Goal: Task Accomplishment & Management: Manage account settings

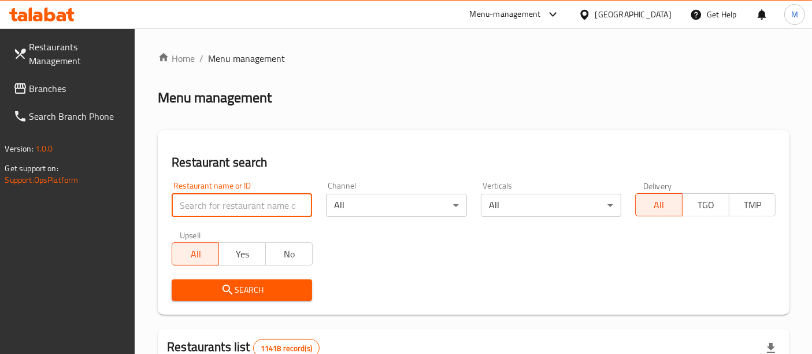
click at [249, 203] on input "search" at bounding box center [242, 205] width 140 height 23
type input "ahl Al karam"
click button "Search" at bounding box center [242, 289] width 140 height 21
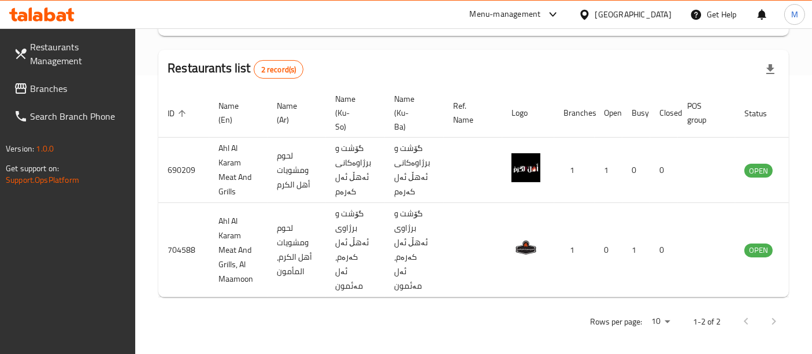
scroll to position [0, 45]
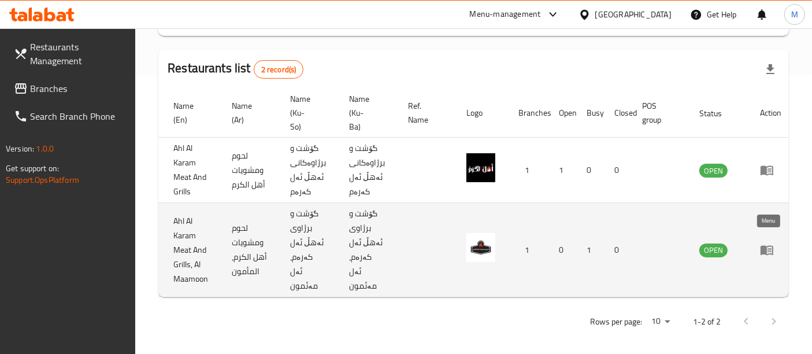
click at [764, 246] on icon "enhanced table" at bounding box center [767, 251] width 13 height 10
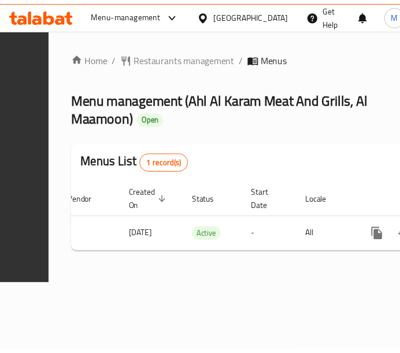
scroll to position [0, 313]
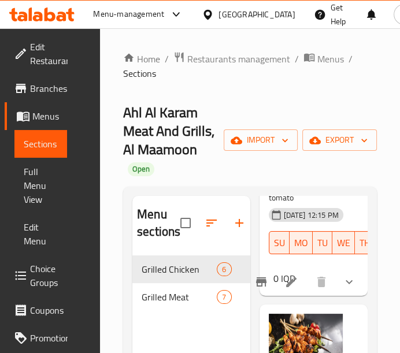
scroll to position [233, 0]
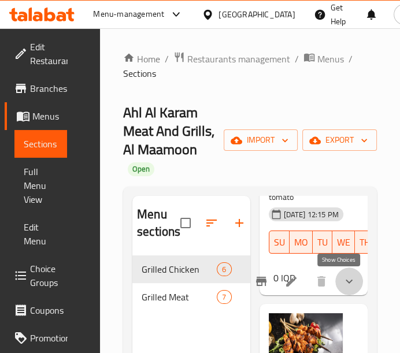
click at [342, 281] on icon "show more" at bounding box center [349, 282] width 14 height 14
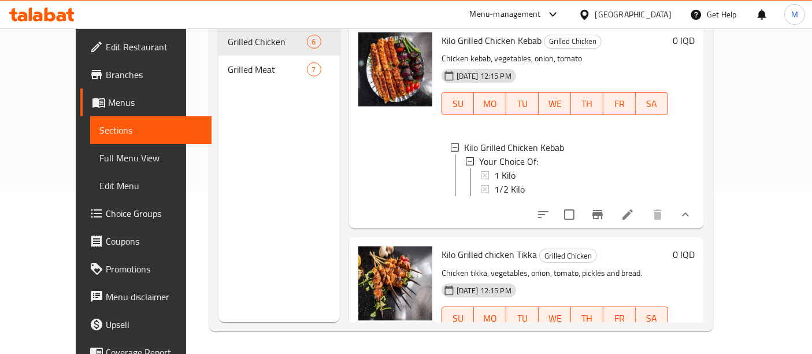
scroll to position [0, 0]
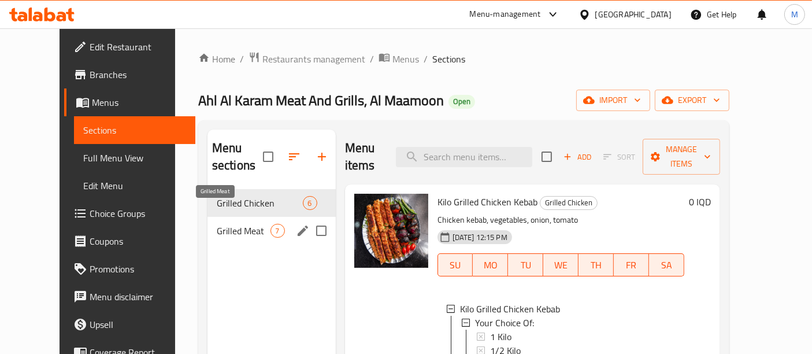
click at [219, 224] on span "Grilled Meat" at bounding box center [244, 231] width 54 height 14
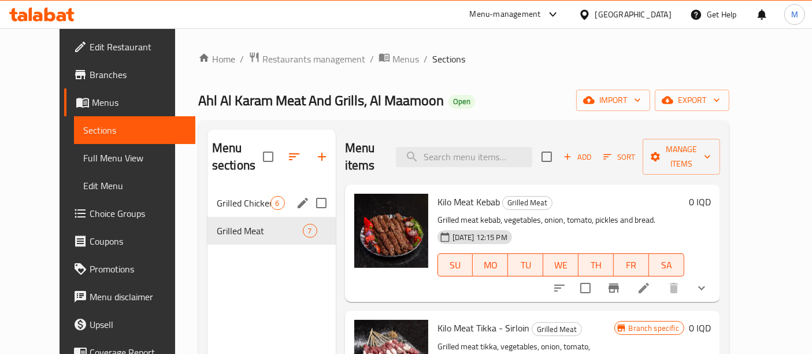
click at [269, 189] on div "Grilled Chicken 6" at bounding box center [271, 203] width 128 height 28
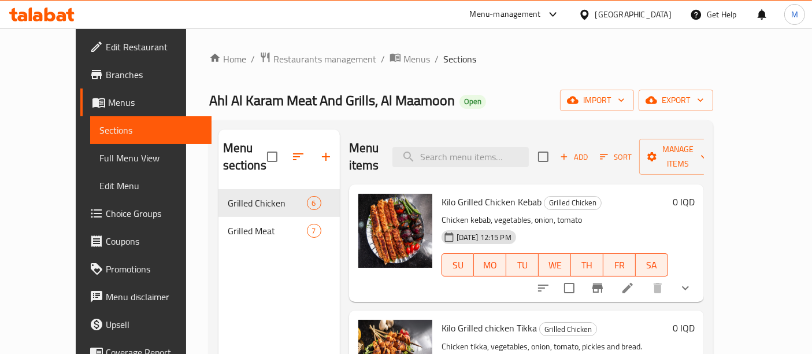
click at [633, 283] on icon at bounding box center [627, 288] width 10 height 10
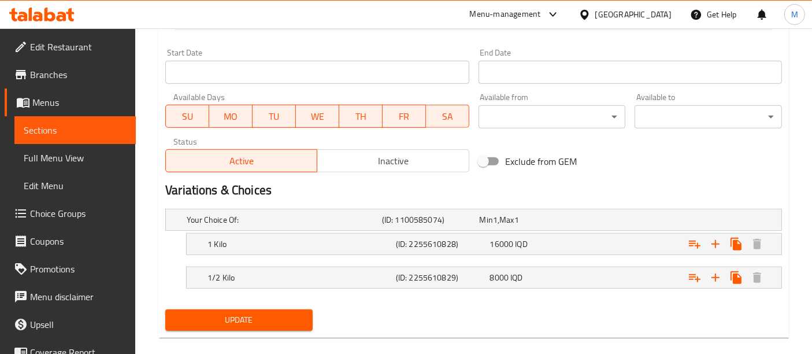
scroll to position [636, 0]
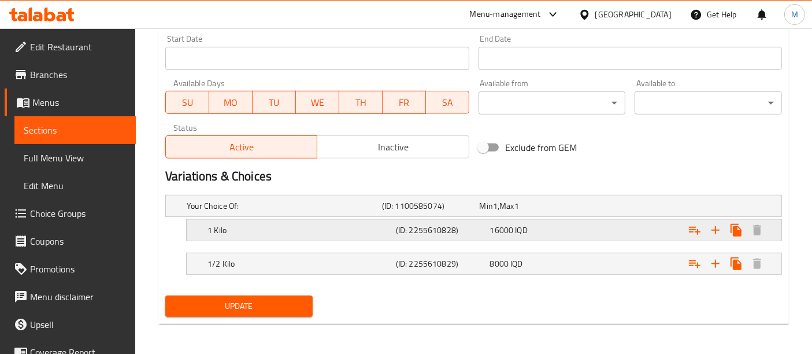
click at [459, 233] on h5 "(ID: 2255610828)" at bounding box center [441, 230] width 90 height 12
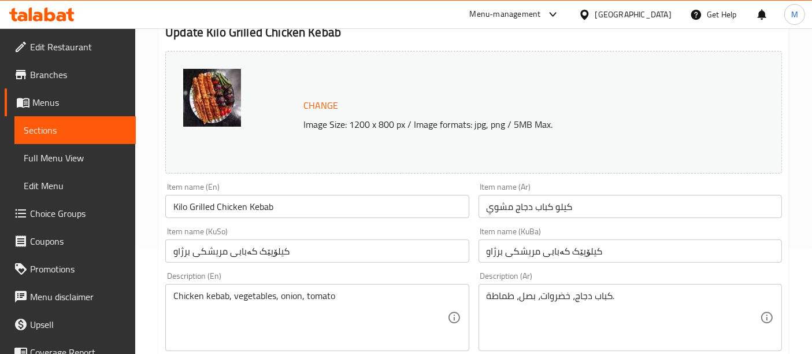
scroll to position [105, 0]
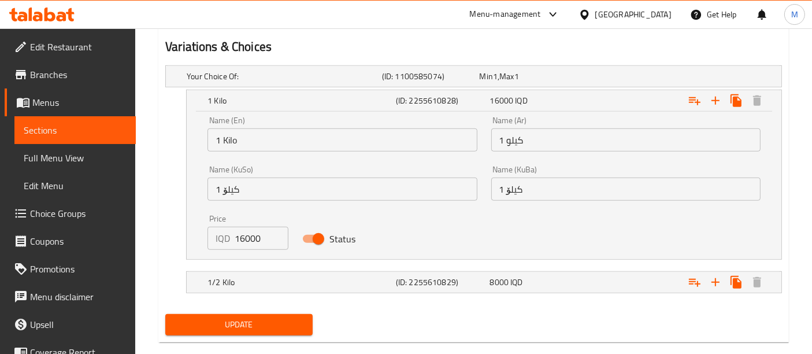
scroll to position [784, 0]
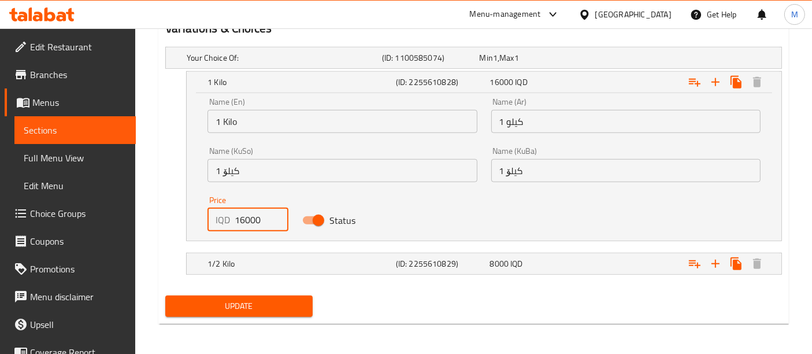
drag, startPoint x: 242, startPoint y: 216, endPoint x: 224, endPoint y: 217, distance: 18.0
click at [224, 217] on div "IQD 16000 Price" at bounding box center [247, 219] width 80 height 23
type input "22000"
click at [283, 261] on h5 "1/2 Kilo" at bounding box center [299, 264] width 184 height 12
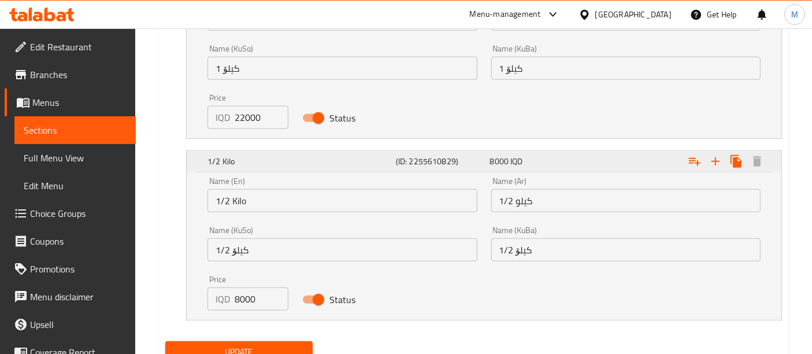
scroll to position [887, 0]
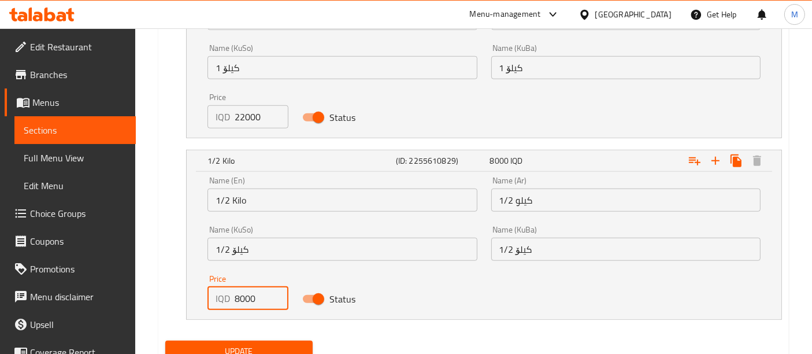
drag, startPoint x: 239, startPoint y: 295, endPoint x: 231, endPoint y: 299, distance: 8.8
click at [231, 299] on div "IQD 8000 Price" at bounding box center [247, 298] width 80 height 23
type input "11000"
click at [277, 337] on div "Update" at bounding box center [239, 351] width 157 height 31
click at [290, 346] on span "Update" at bounding box center [239, 351] width 129 height 14
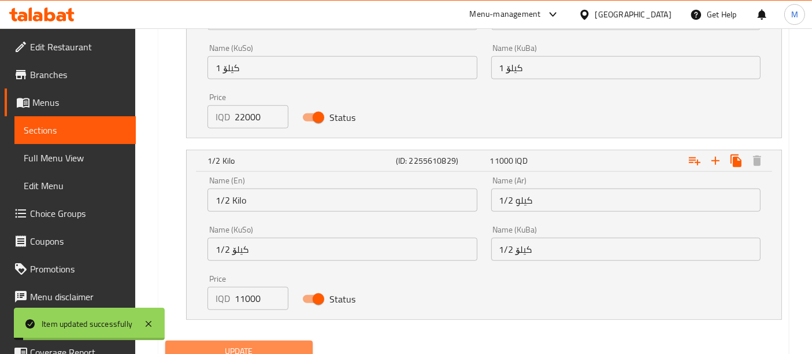
click at [290, 346] on span "Update" at bounding box center [239, 351] width 129 height 14
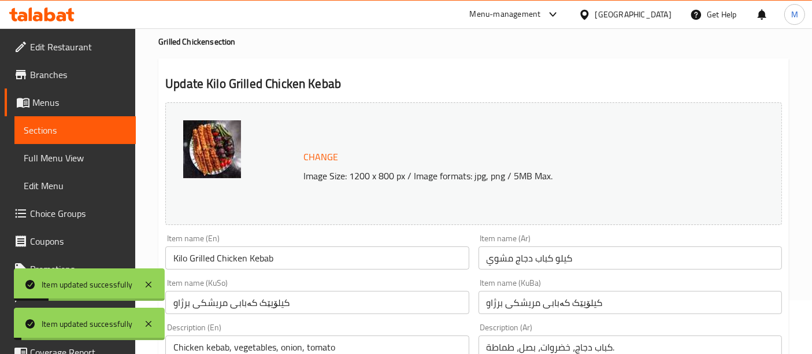
scroll to position [0, 0]
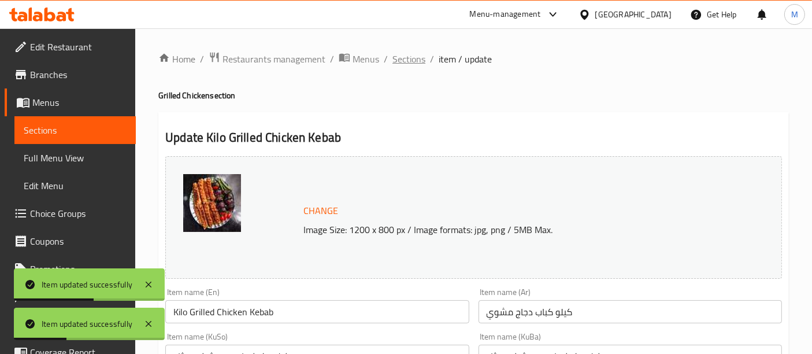
click at [406, 60] on span "Sections" at bounding box center [408, 59] width 33 height 14
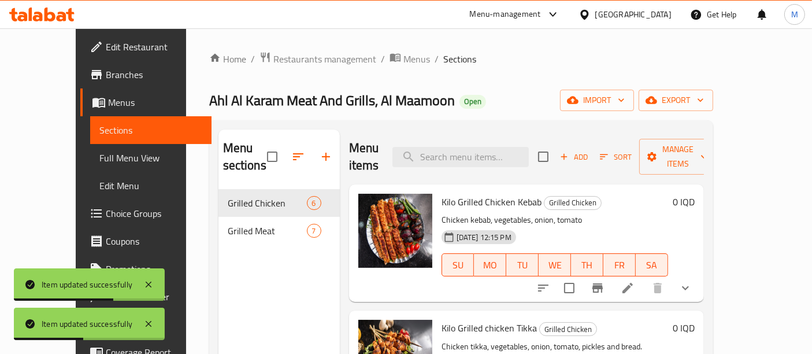
scroll to position [153, 0]
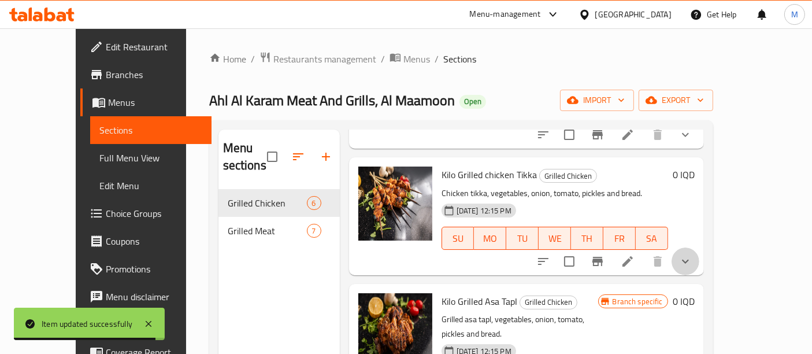
click at [699, 247] on button "show more" at bounding box center [686, 261] width 28 height 28
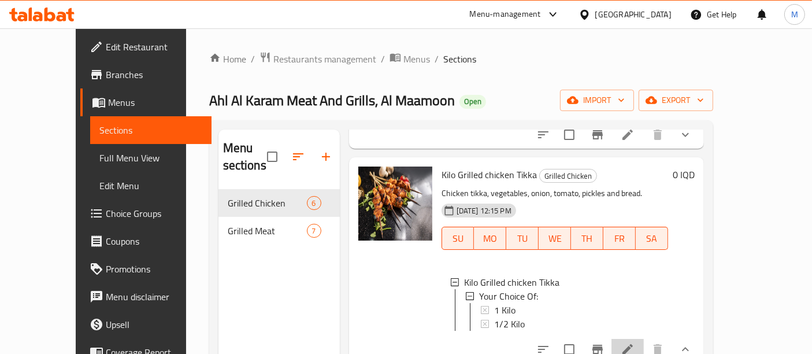
click at [644, 339] on li at bounding box center [627, 349] width 32 height 21
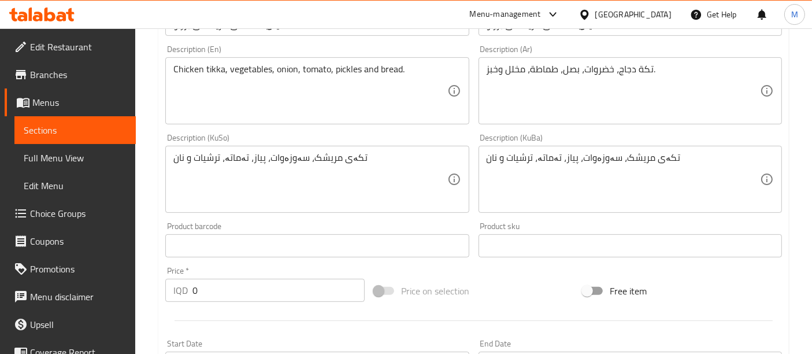
scroll to position [636, 0]
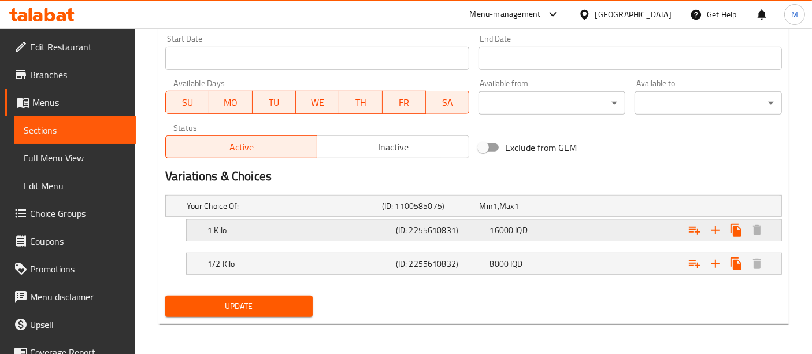
click at [396, 235] on h5 "(ID: 2255610831)" at bounding box center [441, 230] width 90 height 12
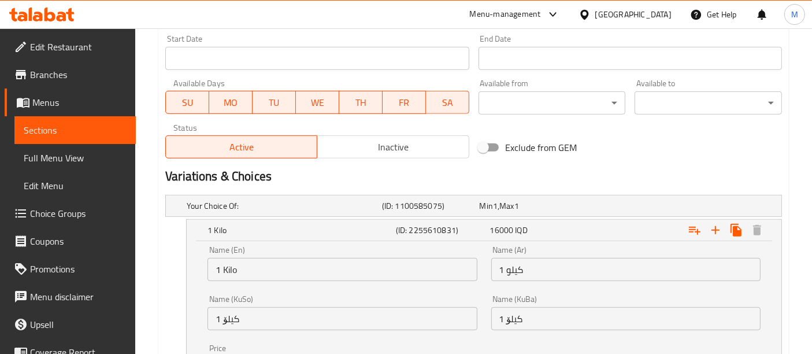
scroll to position [784, 0]
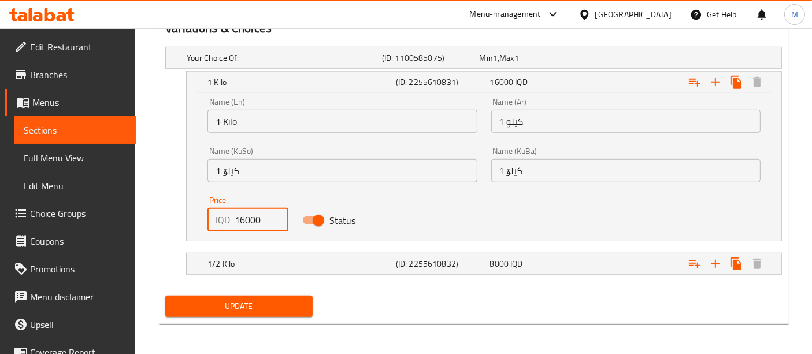
click at [243, 220] on input "16000" at bounding box center [261, 219] width 53 height 23
type input "18000"
click at [283, 261] on h5 "1/2 Kilo" at bounding box center [299, 264] width 184 height 12
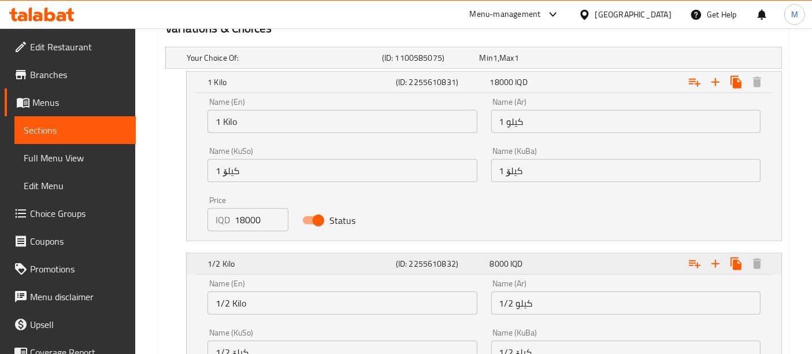
scroll to position [893, 0]
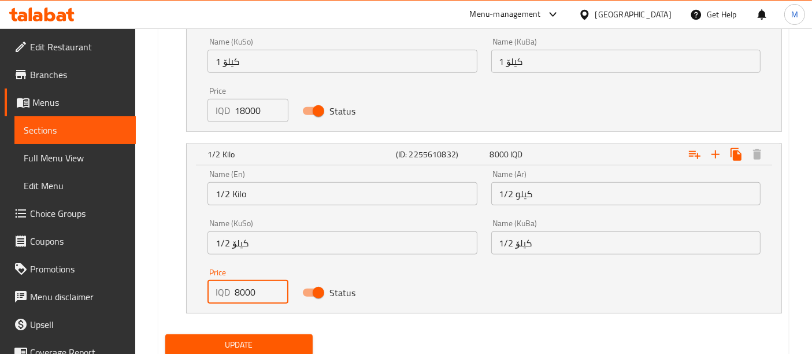
drag, startPoint x: 239, startPoint y: 290, endPoint x: 228, endPoint y: 292, distance: 11.4
click at [228, 292] on div "IQD 8000 Price" at bounding box center [247, 291] width 80 height 23
type input "9000"
click at [259, 337] on span "Update" at bounding box center [239, 344] width 129 height 14
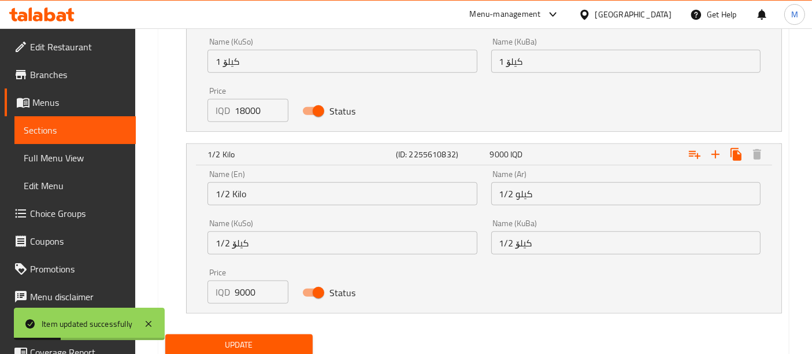
click at [285, 346] on span "Update" at bounding box center [239, 344] width 129 height 14
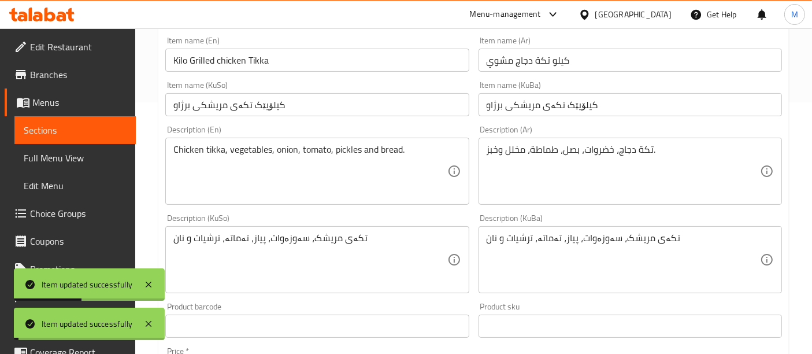
scroll to position [0, 0]
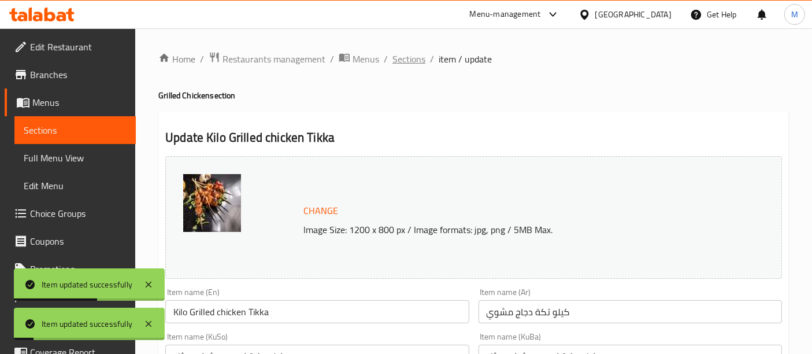
click at [413, 61] on span "Sections" at bounding box center [408, 59] width 33 height 14
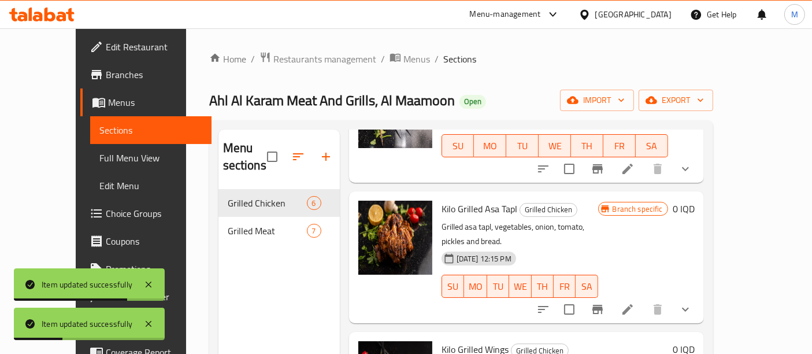
scroll to position [250, 0]
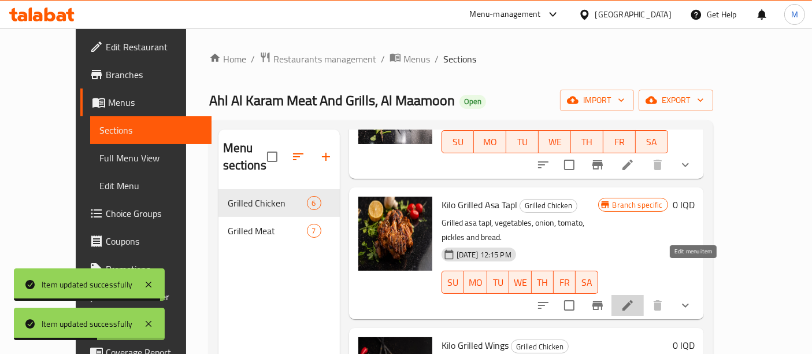
click at [635, 298] on icon at bounding box center [628, 305] width 14 height 14
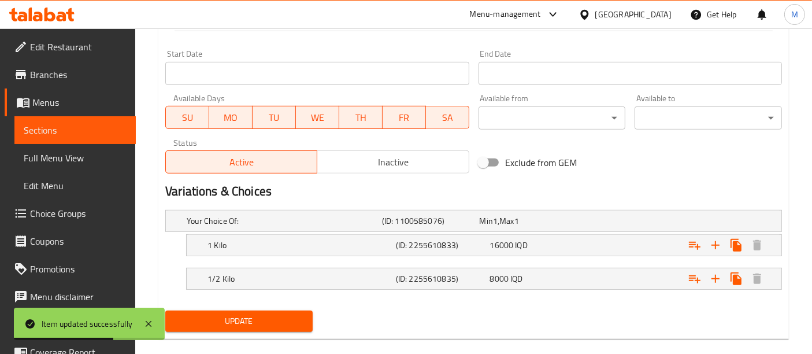
scroll to position [636, 0]
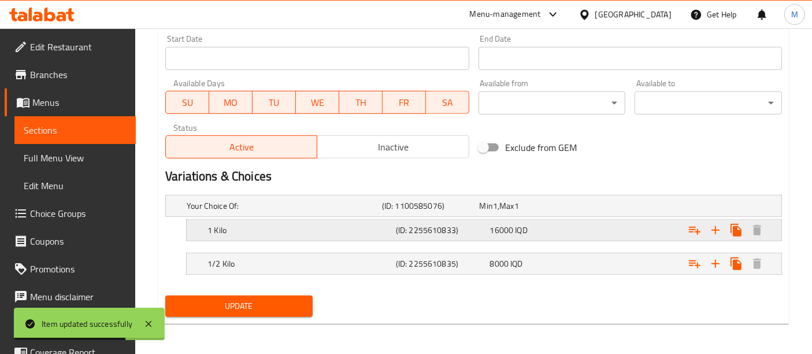
click at [231, 232] on h5 "1 Kilo" at bounding box center [299, 230] width 184 height 12
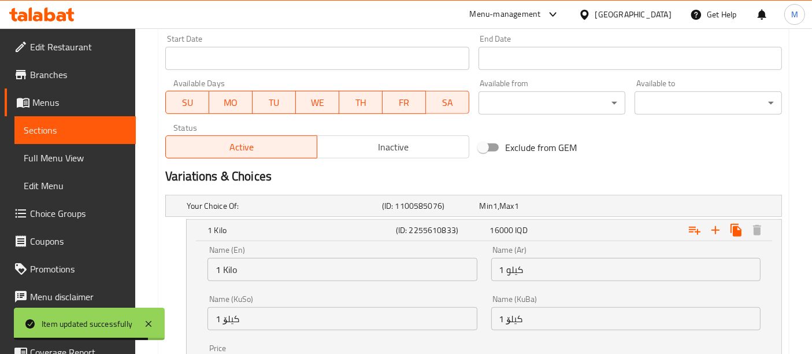
scroll to position [775, 0]
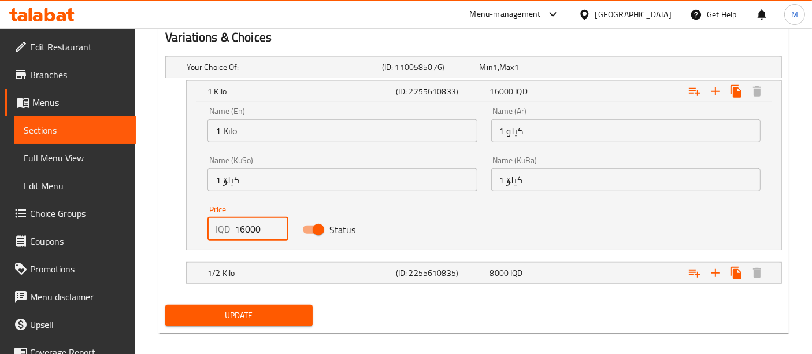
click at [246, 234] on input "16000" at bounding box center [261, 228] width 53 height 23
type input "18000"
click at [251, 267] on h5 "1/2 Kilo" at bounding box center [299, 273] width 184 height 12
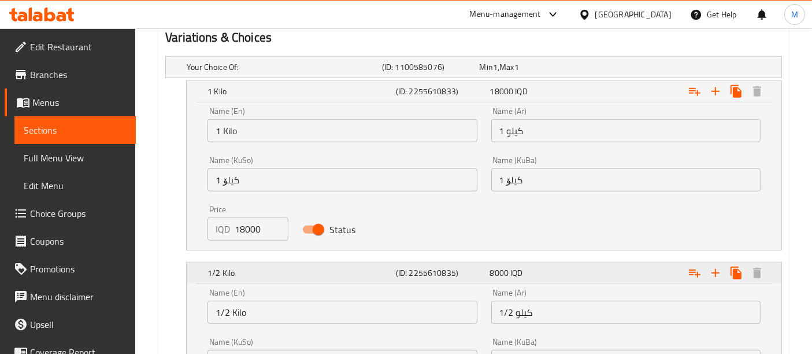
scroll to position [932, 0]
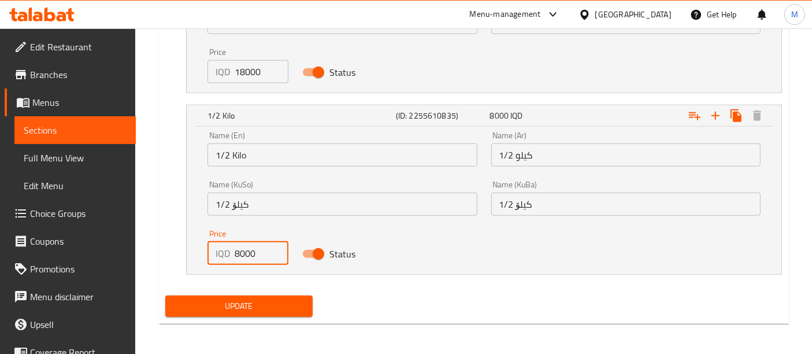
drag, startPoint x: 239, startPoint y: 254, endPoint x: 196, endPoint y: 268, distance: 45.1
click at [196, 268] on div "Name (En) 1/2 Kilo Name (En) Name (Ar) 1/2 كيلو Name (Ar) Name (KuSo) 1/2 کیلۆ …" at bounding box center [484, 200] width 595 height 147
type input "9000"
click at [233, 299] on span "Update" at bounding box center [239, 306] width 129 height 14
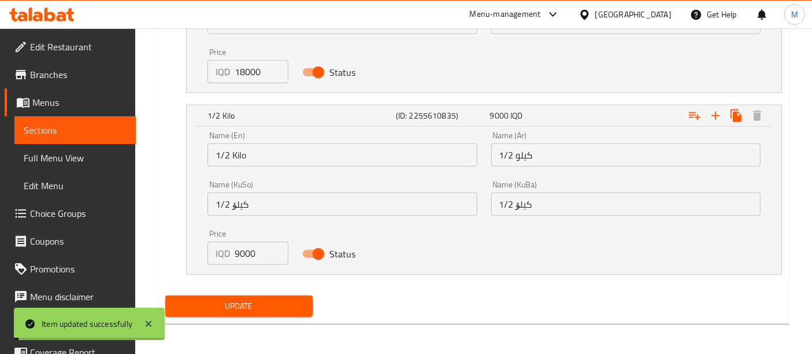
click at [247, 306] on span "Update" at bounding box center [239, 306] width 129 height 14
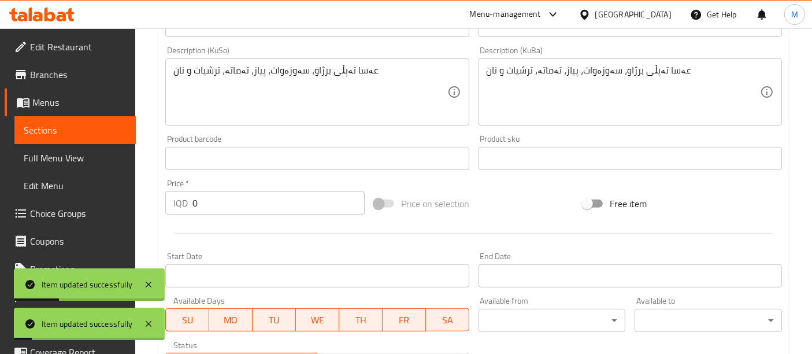
scroll to position [0, 0]
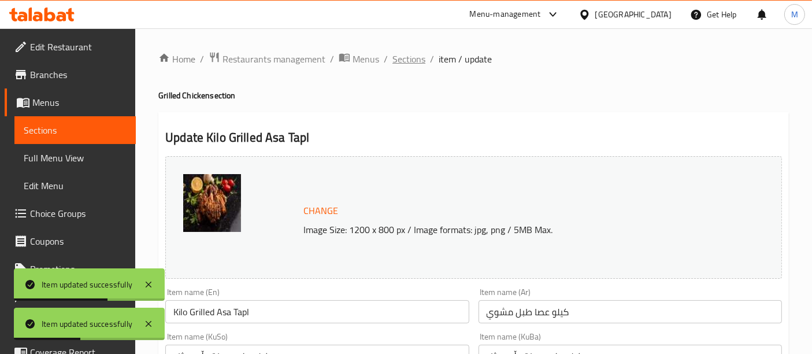
click at [416, 58] on span "Sections" at bounding box center [408, 59] width 33 height 14
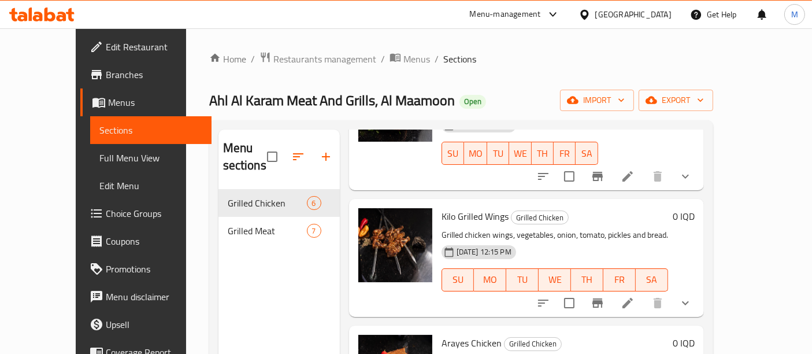
scroll to position [378, 0]
click at [633, 298] on icon at bounding box center [627, 303] width 10 height 10
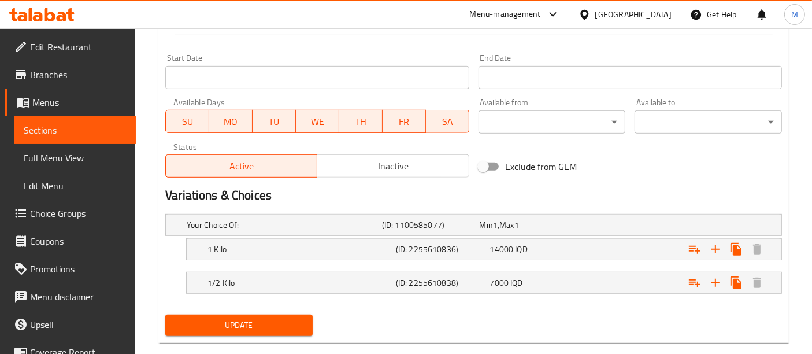
scroll to position [636, 0]
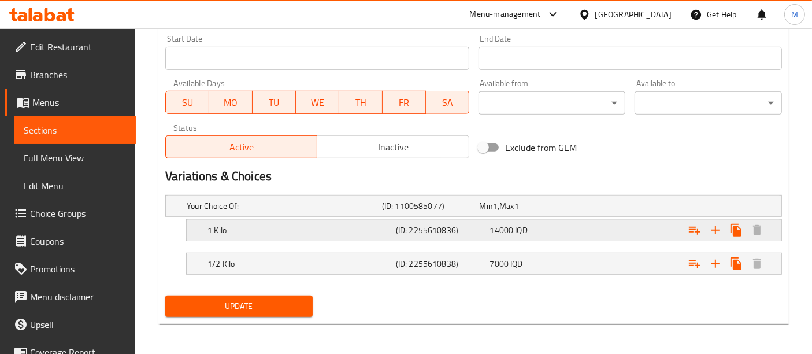
click at [235, 225] on h5 "1 Kilo" at bounding box center [299, 230] width 184 height 12
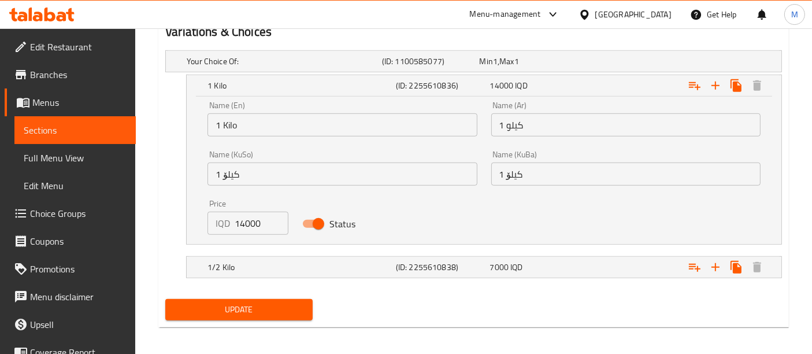
scroll to position [784, 0]
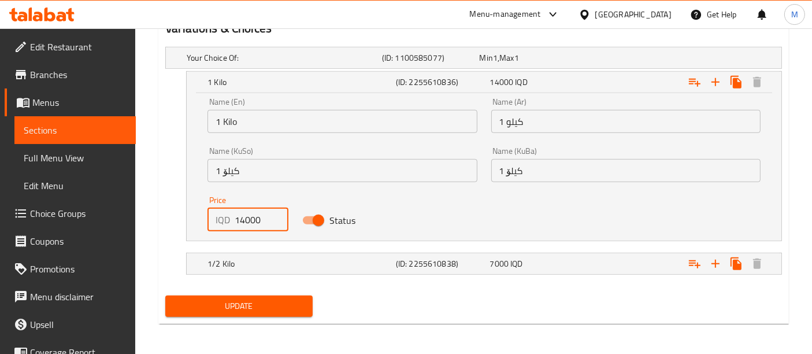
drag, startPoint x: 242, startPoint y: 221, endPoint x: 237, endPoint y: 225, distance: 7.0
click at [237, 225] on input "14000" at bounding box center [261, 219] width 53 height 23
type input "16000"
click at [329, 265] on h5 "1/2 Kilo" at bounding box center [299, 264] width 184 height 12
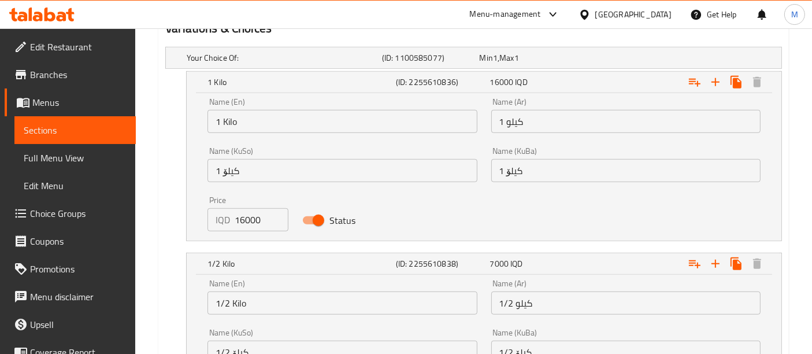
scroll to position [932, 0]
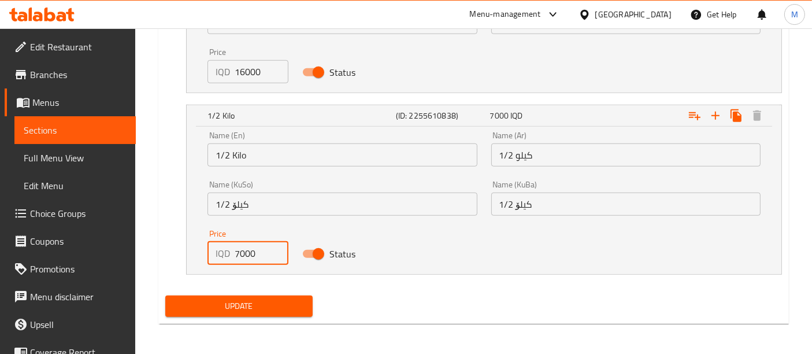
drag, startPoint x: 237, startPoint y: 255, endPoint x: 228, endPoint y: 255, distance: 8.7
click at [228, 255] on div "IQD 7000 Price" at bounding box center [247, 253] width 80 height 23
type input "8000"
click at [276, 312] on button "Update" at bounding box center [238, 305] width 147 height 21
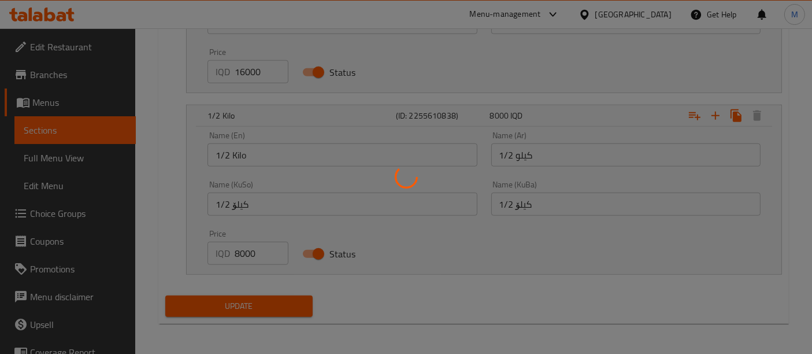
click at [282, 299] on div at bounding box center [406, 177] width 812 height 354
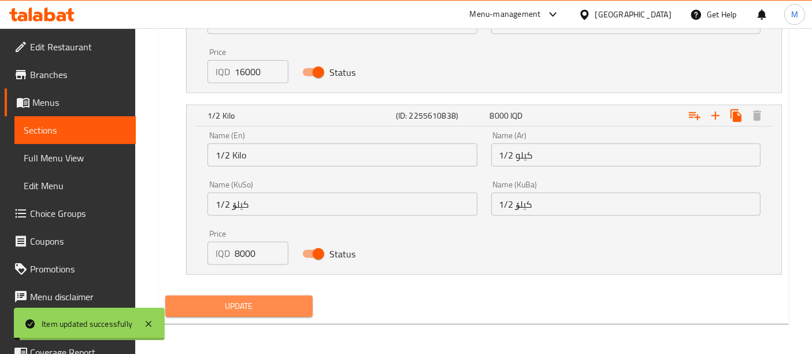
click at [282, 299] on span "Update" at bounding box center [239, 306] width 129 height 14
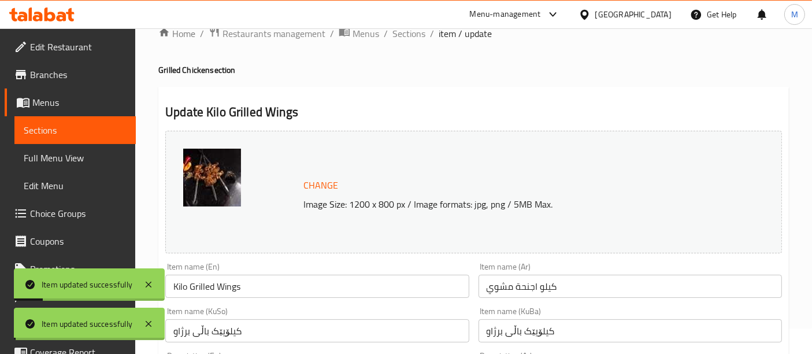
scroll to position [0, 0]
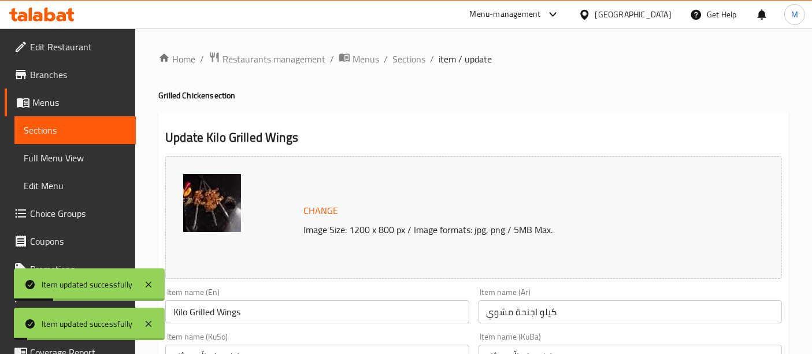
click at [406, 52] on span "Sections" at bounding box center [408, 59] width 33 height 14
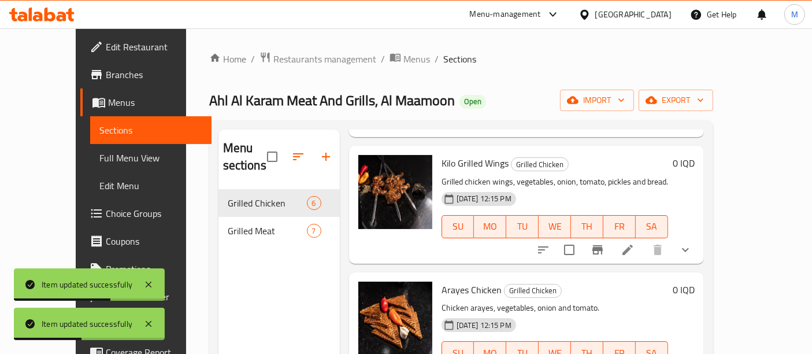
scroll to position [161, 0]
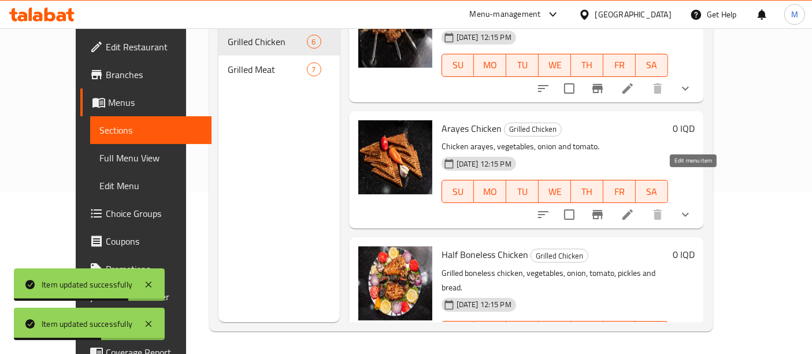
click at [635, 207] on icon at bounding box center [628, 214] width 14 height 14
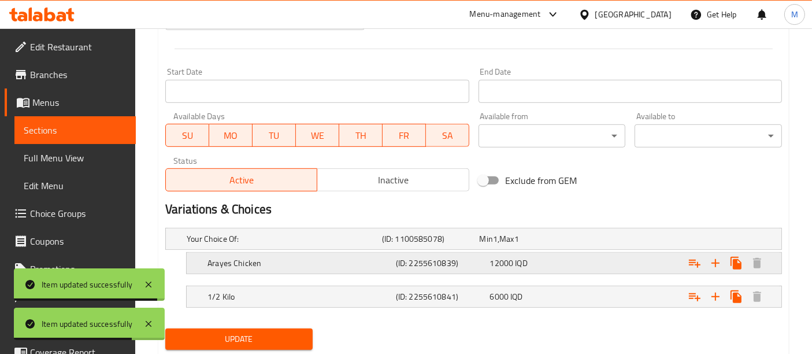
scroll to position [616, 0]
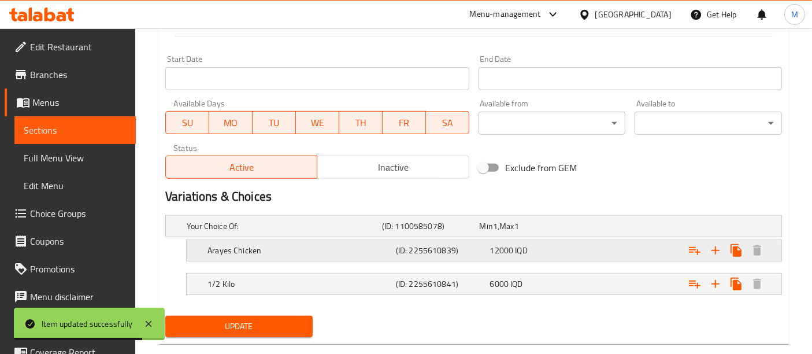
click at [312, 251] on h5 "Arayes Chicken" at bounding box center [299, 250] width 184 height 12
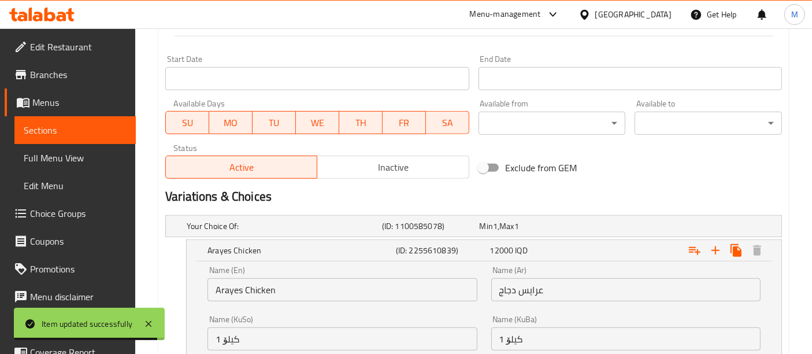
scroll to position [752, 0]
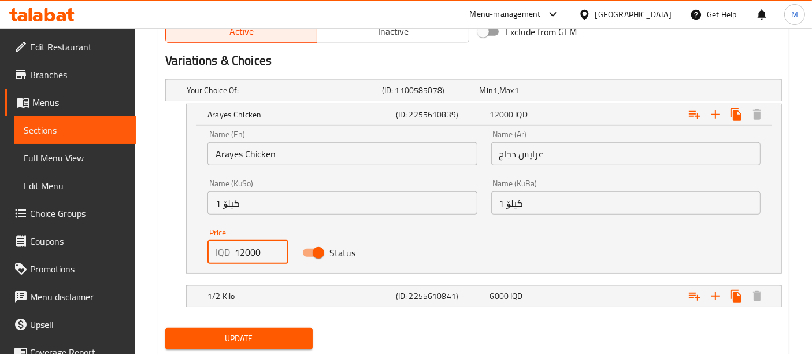
click at [243, 257] on input "12000" at bounding box center [261, 251] width 53 height 23
type input "14000"
click at [264, 292] on h5 "1/2 Kilo" at bounding box center [299, 296] width 184 height 12
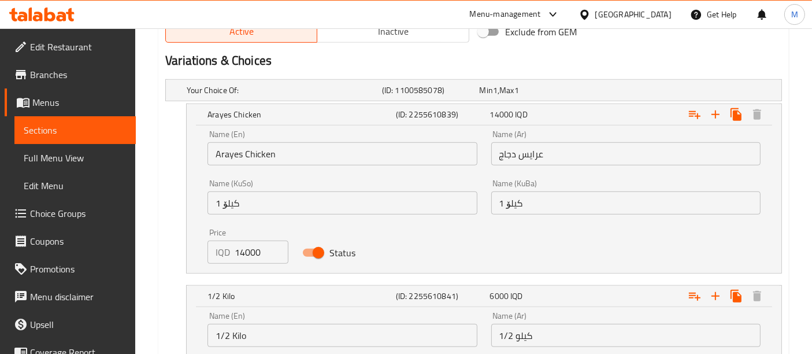
scroll to position [932, 0]
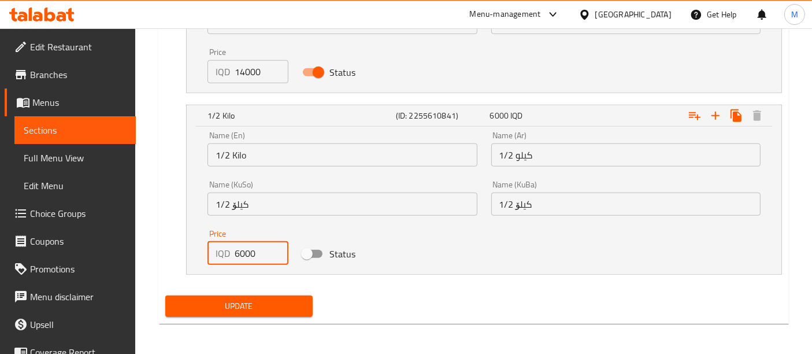
drag, startPoint x: 240, startPoint y: 251, endPoint x: 218, endPoint y: 260, distance: 23.6
click at [218, 260] on div "IQD 6000 Price" at bounding box center [247, 253] width 80 height 23
type input "7000"
click at [236, 299] on span "Update" at bounding box center [239, 306] width 129 height 14
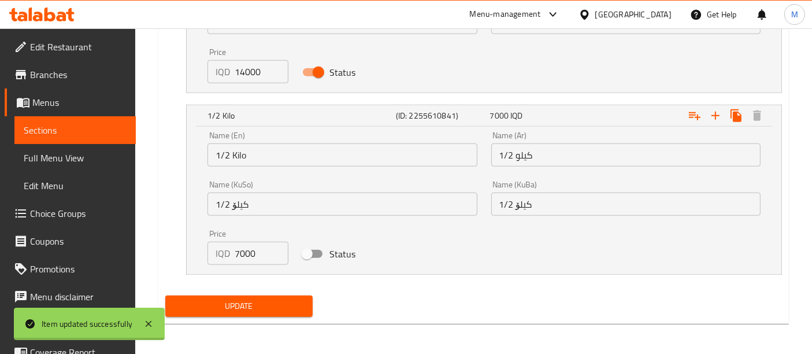
click at [240, 299] on span "Update" at bounding box center [239, 306] width 129 height 14
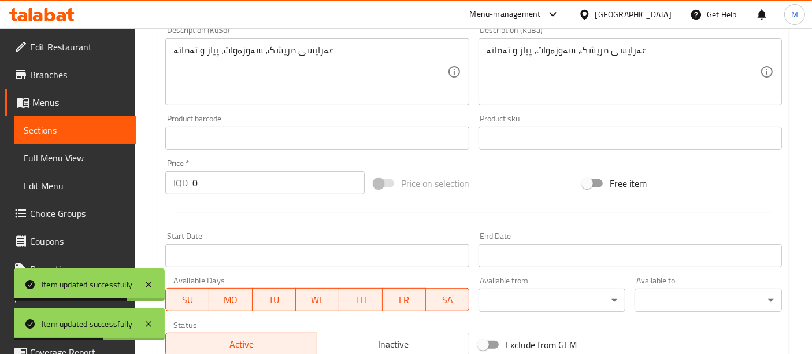
scroll to position [0, 0]
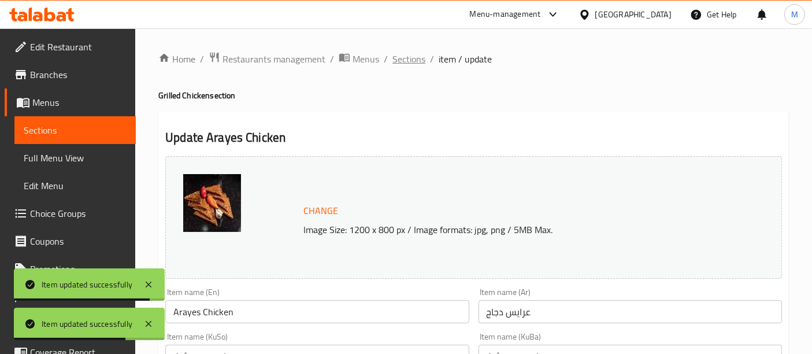
click at [419, 57] on span "Sections" at bounding box center [408, 59] width 33 height 14
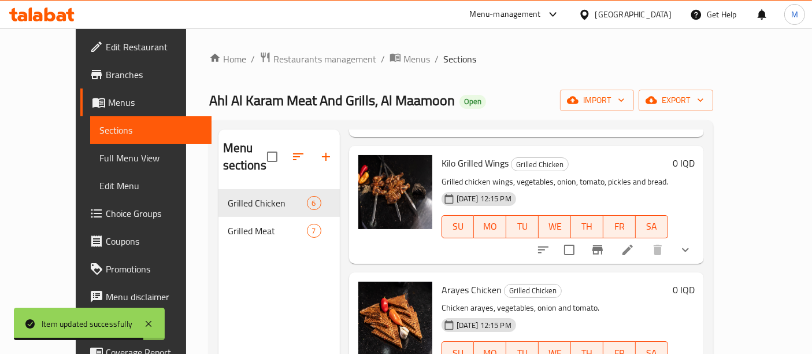
scroll to position [161, 0]
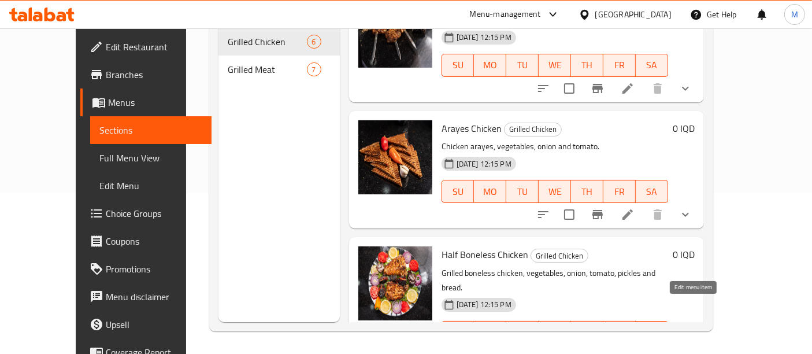
click at [635, 348] on icon at bounding box center [628, 355] width 14 height 14
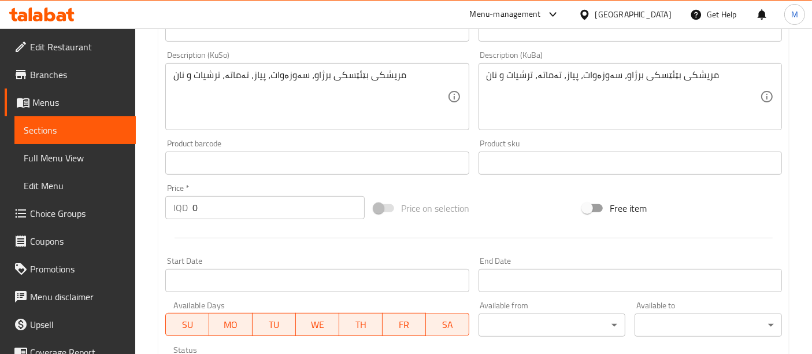
scroll to position [636, 0]
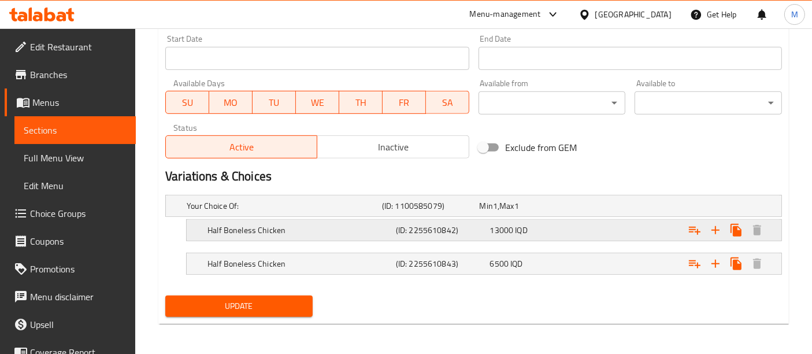
click at [366, 227] on h5 "Half Boneless Chicken" at bounding box center [299, 230] width 184 height 12
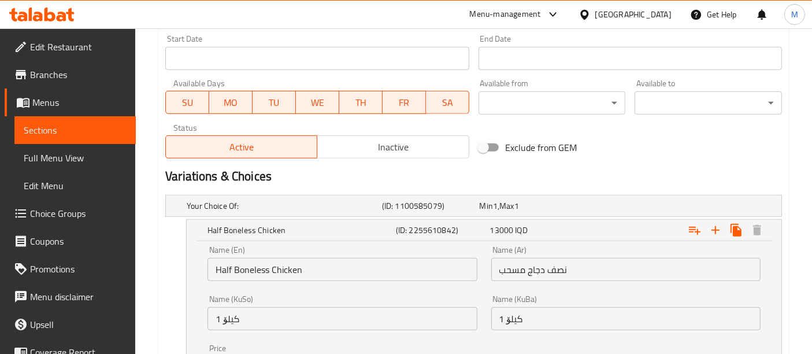
scroll to position [784, 0]
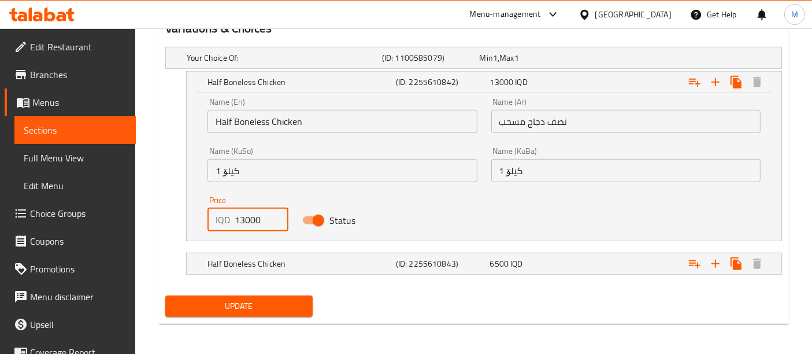
click at [241, 222] on input "13000" at bounding box center [261, 219] width 53 height 23
type input "15000"
click at [313, 261] on h5 "Half Boneless Chicken" at bounding box center [299, 264] width 184 height 12
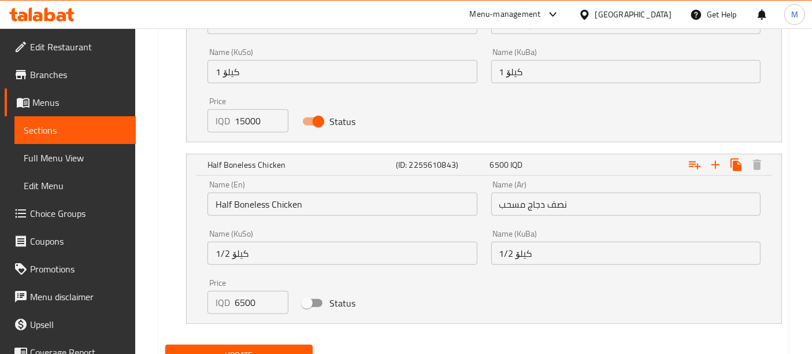
scroll to position [885, 0]
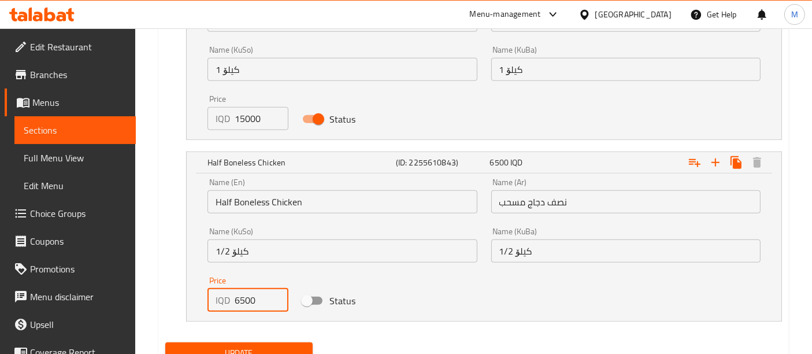
drag, startPoint x: 240, startPoint y: 296, endPoint x: 229, endPoint y: 298, distance: 11.0
click at [229, 298] on div "IQD 6500 Price" at bounding box center [247, 299] width 80 height 23
click at [243, 298] on input "6500" at bounding box center [261, 299] width 53 height 23
drag, startPoint x: 239, startPoint y: 298, endPoint x: 224, endPoint y: 299, distance: 15.0
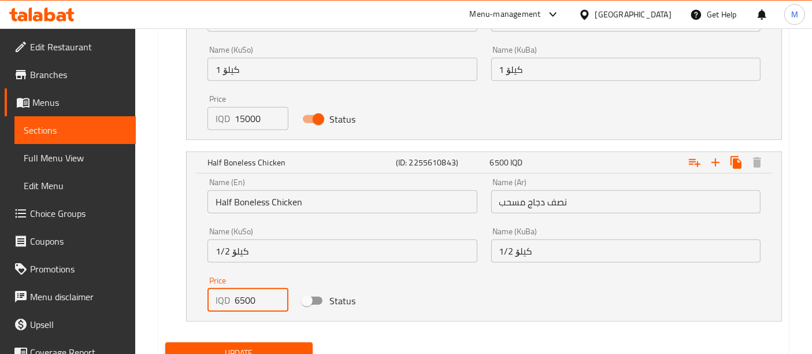
click at [224, 299] on div "IQD 6500 Price" at bounding box center [247, 299] width 80 height 23
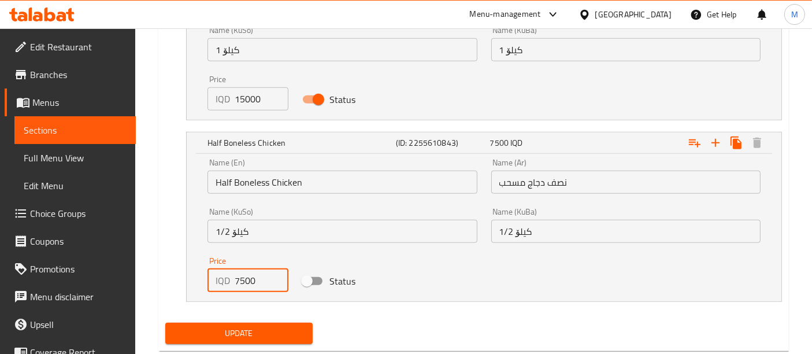
scroll to position [932, 0]
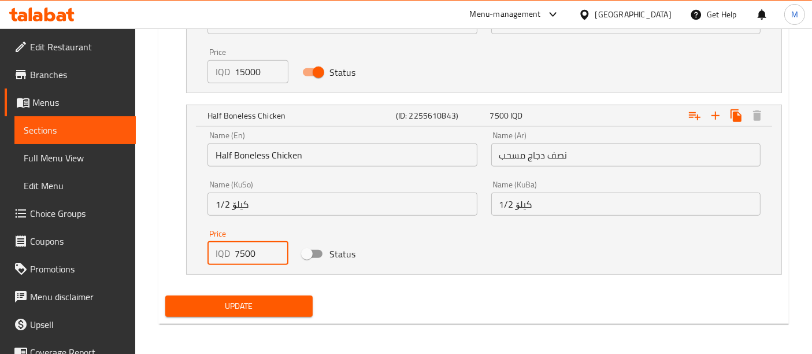
type input "7500"
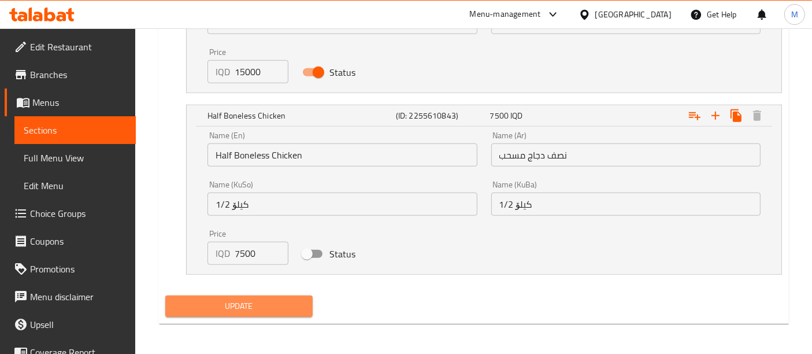
click at [293, 296] on button "Update" at bounding box center [238, 305] width 147 height 21
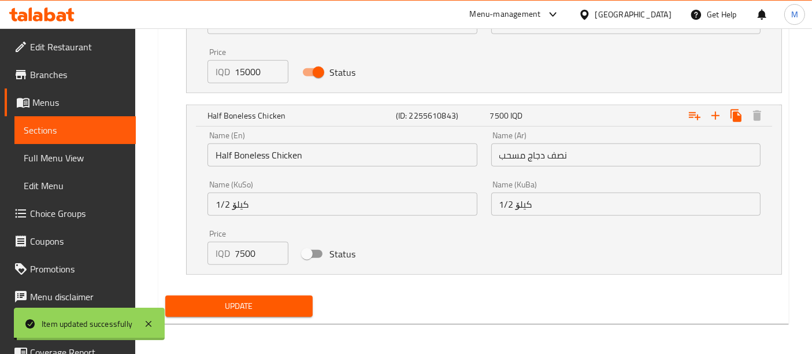
click at [293, 296] on button "Update" at bounding box center [238, 305] width 147 height 21
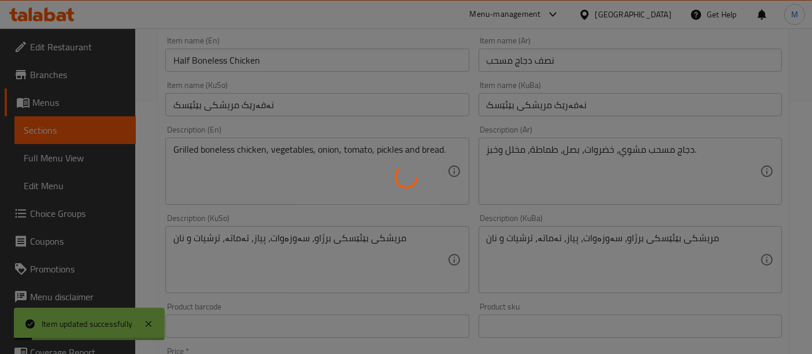
scroll to position [0, 0]
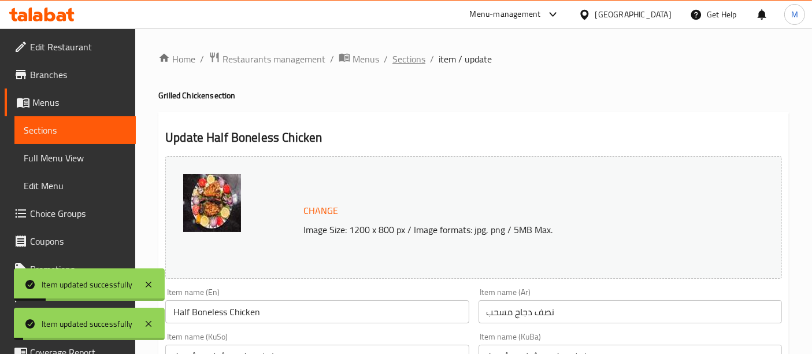
click at [412, 57] on span "Sections" at bounding box center [408, 59] width 33 height 14
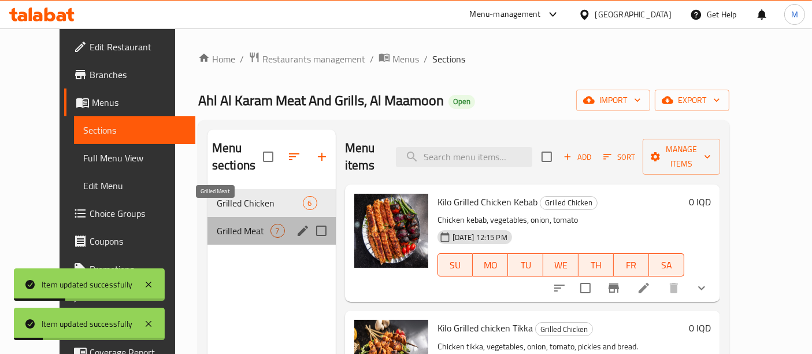
click at [241, 224] on span "Grilled Meat" at bounding box center [244, 231] width 54 height 14
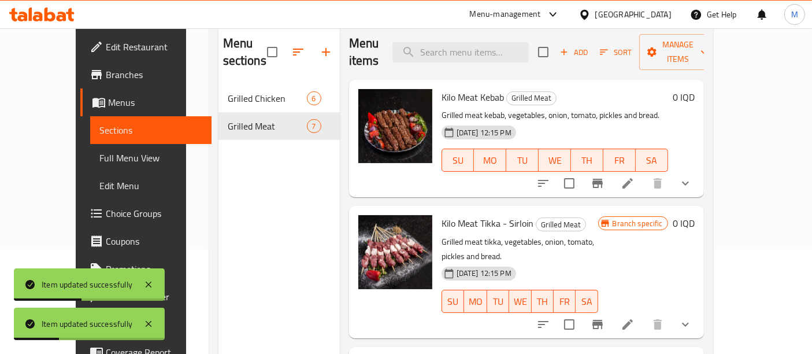
scroll to position [106, 0]
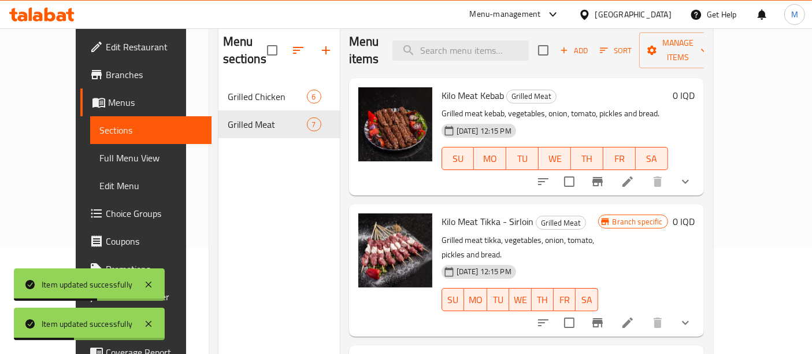
click at [635, 175] on icon at bounding box center [628, 182] width 14 height 14
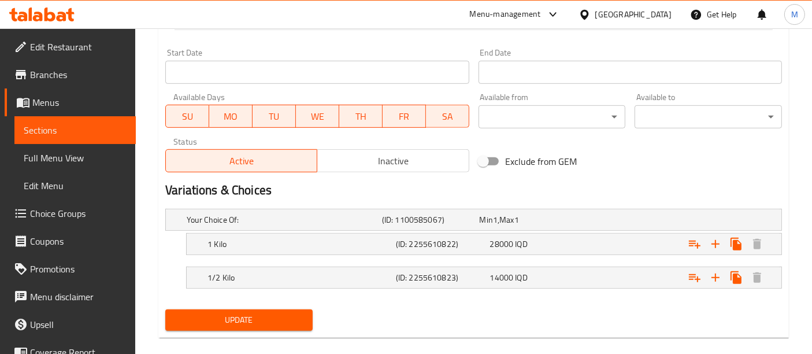
scroll to position [636, 0]
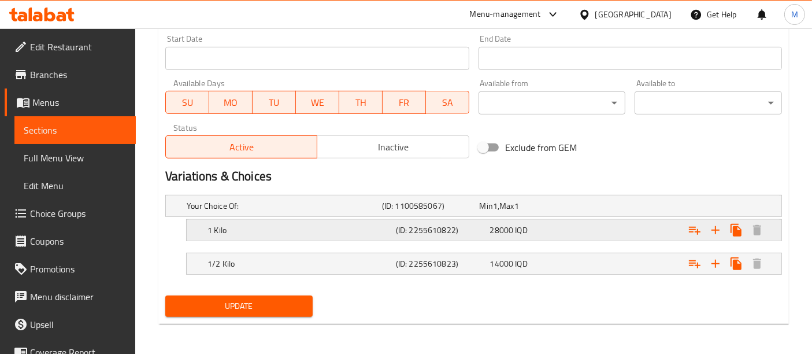
click at [375, 225] on h5 "1 Kilo" at bounding box center [299, 230] width 184 height 12
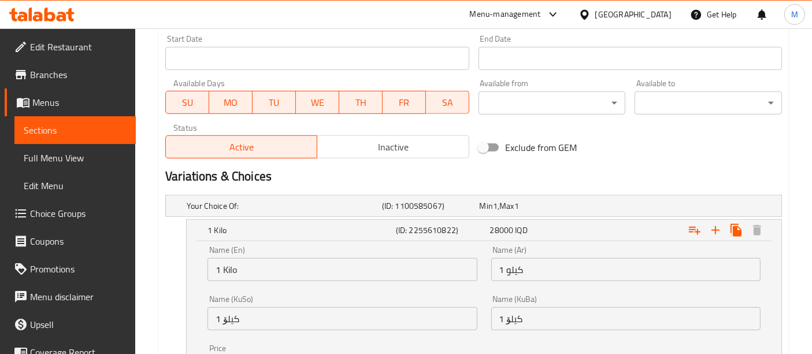
scroll to position [784, 0]
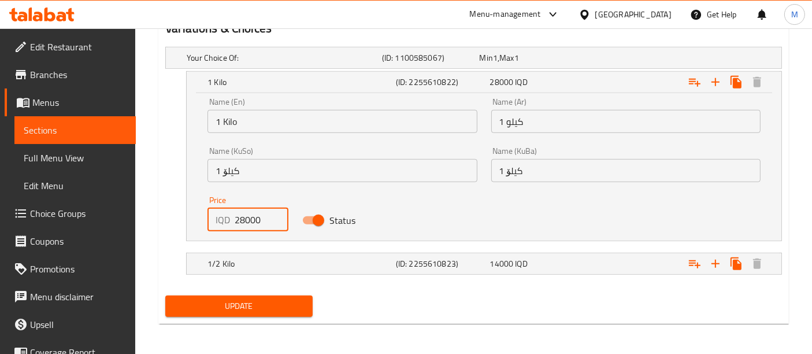
drag, startPoint x: 243, startPoint y: 218, endPoint x: 212, endPoint y: 220, distance: 31.3
click at [212, 220] on div "IQD 28000 Price" at bounding box center [247, 219] width 80 height 23
type input "30000"
click at [277, 255] on div "1/2 Kilo" at bounding box center [299, 263] width 188 height 16
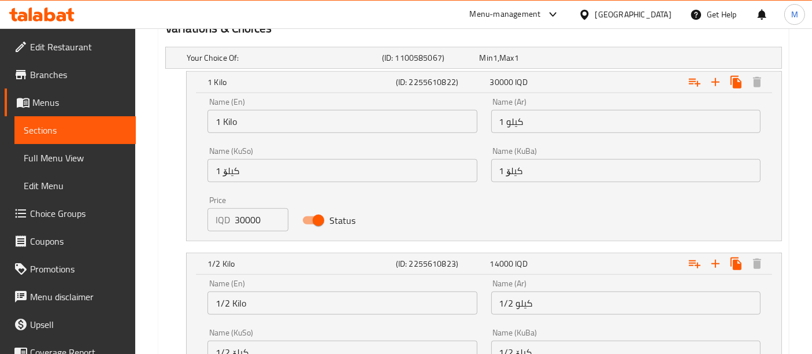
scroll to position [932, 0]
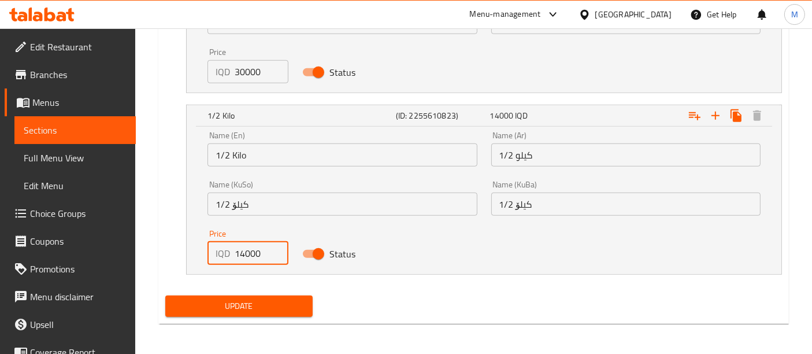
drag, startPoint x: 244, startPoint y: 251, endPoint x: 240, endPoint y: 255, distance: 6.1
click at [240, 255] on input "14000" at bounding box center [261, 253] width 53 height 23
type input "15000"
click at [249, 305] on span "Update" at bounding box center [239, 306] width 129 height 14
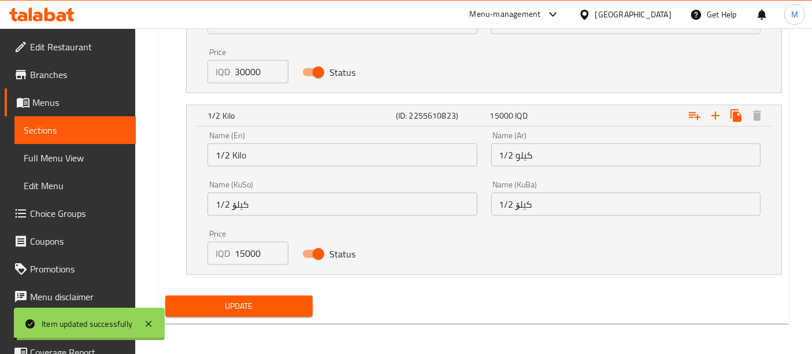
click at [249, 305] on span "Update" at bounding box center [239, 306] width 129 height 14
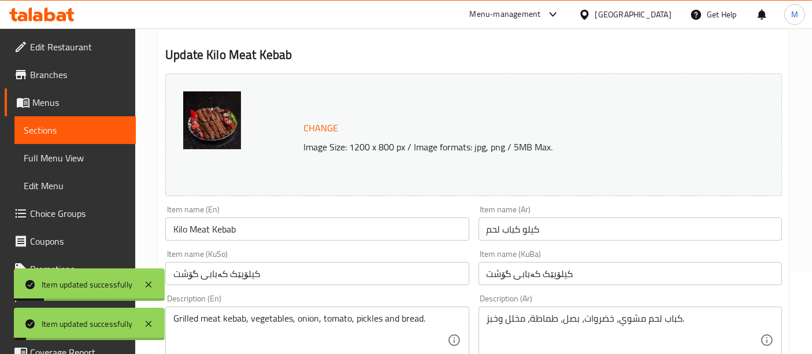
scroll to position [0, 0]
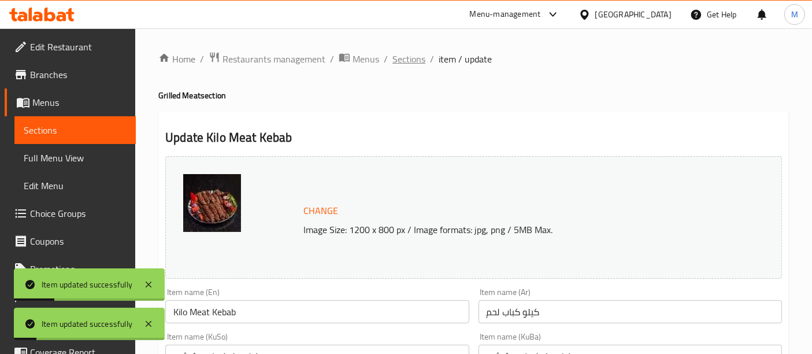
click at [411, 57] on span "Sections" at bounding box center [408, 59] width 33 height 14
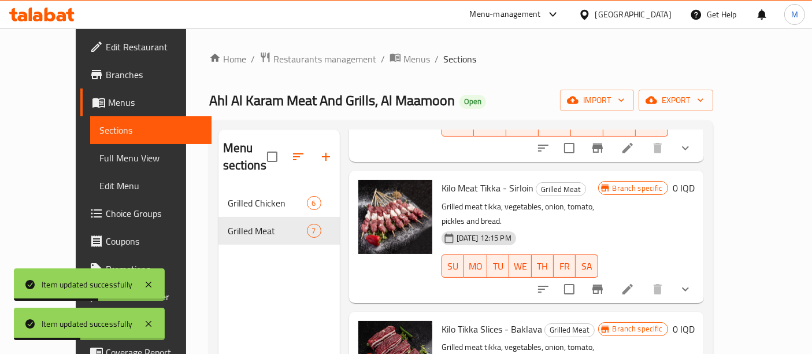
scroll to position [151, 0]
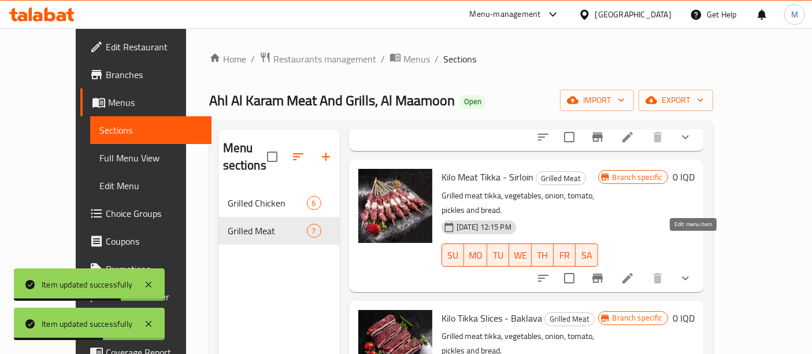
click at [633, 273] on icon at bounding box center [627, 278] width 10 height 10
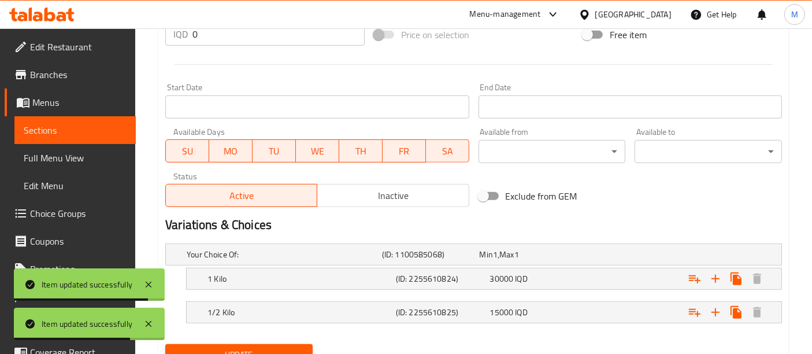
scroll to position [636, 0]
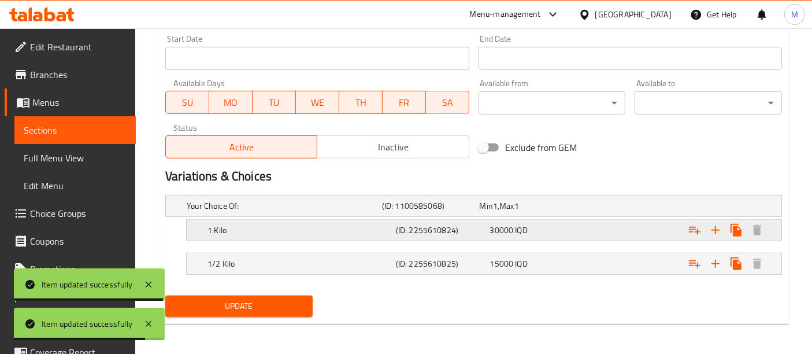
click at [289, 224] on h5 "1 Kilo" at bounding box center [299, 230] width 184 height 12
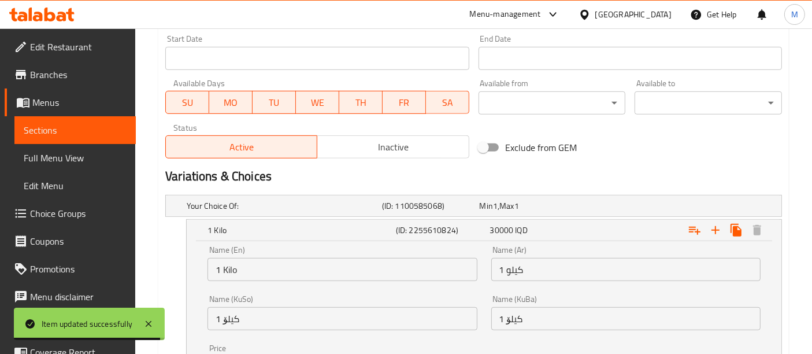
scroll to position [784, 0]
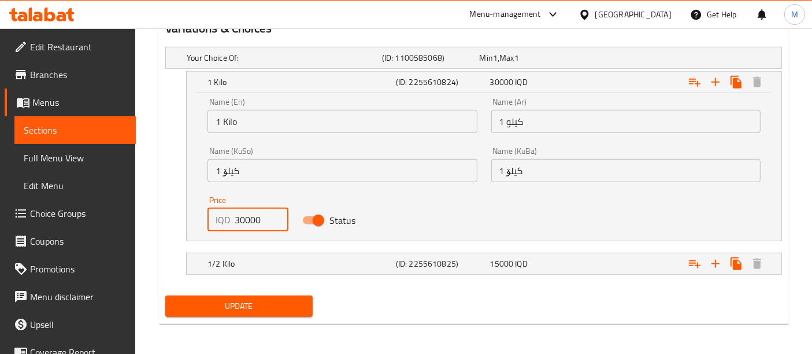
click at [238, 221] on input "30000" at bounding box center [261, 219] width 53 height 23
type input "32000"
click at [280, 258] on h5 "1/2 Kilo" at bounding box center [299, 264] width 184 height 12
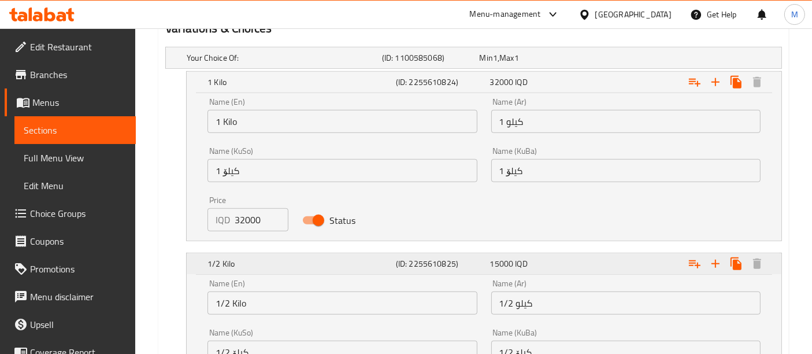
scroll to position [932, 0]
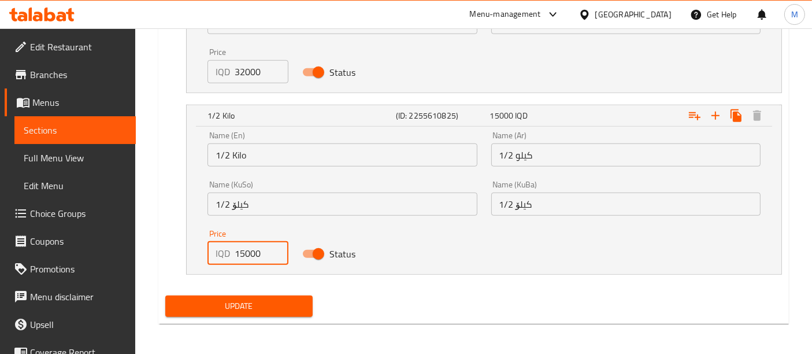
drag, startPoint x: 244, startPoint y: 253, endPoint x: 218, endPoint y: 253, distance: 26.6
click at [218, 253] on div "IQD 15000 Price" at bounding box center [247, 253] width 80 height 23
type input "16000"
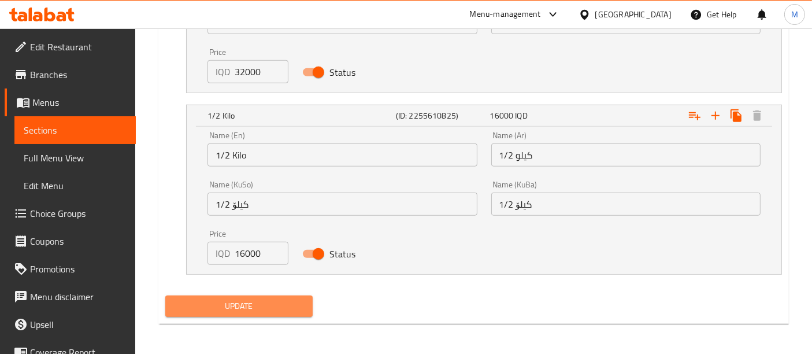
click at [256, 299] on span "Update" at bounding box center [239, 306] width 129 height 14
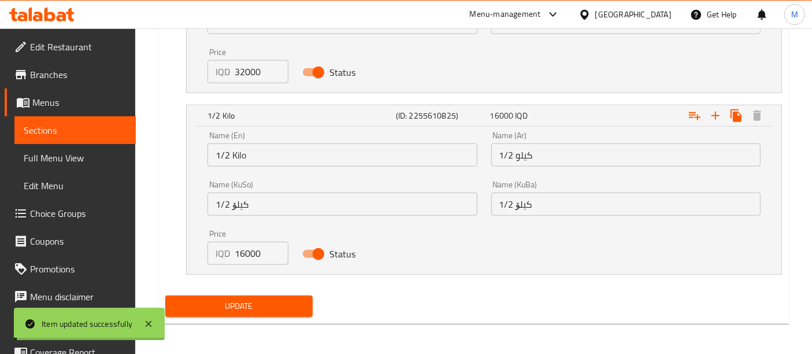
click at [256, 299] on span "Update" at bounding box center [239, 306] width 129 height 14
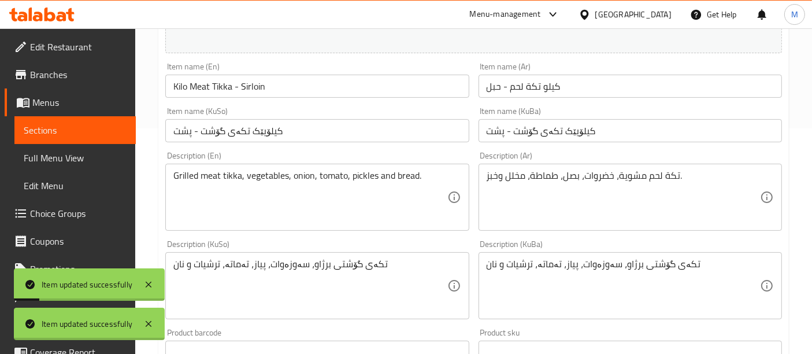
scroll to position [0, 0]
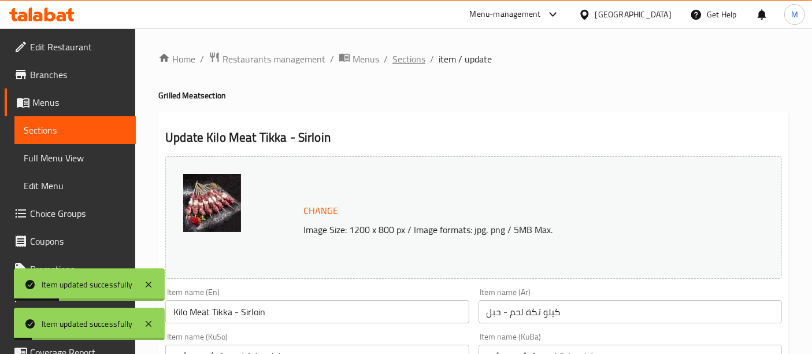
click at [412, 60] on span "Sections" at bounding box center [408, 59] width 33 height 14
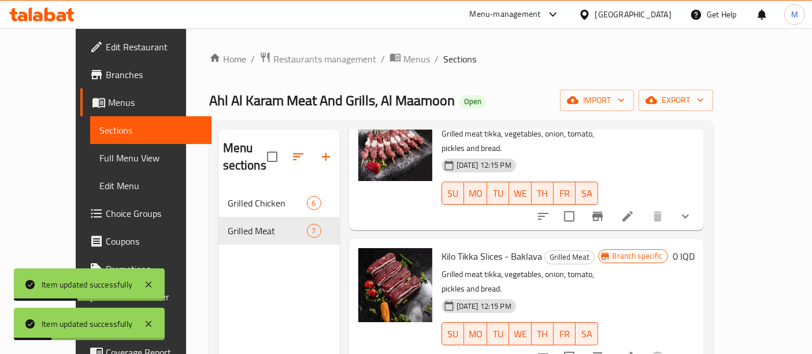
scroll to position [231, 0]
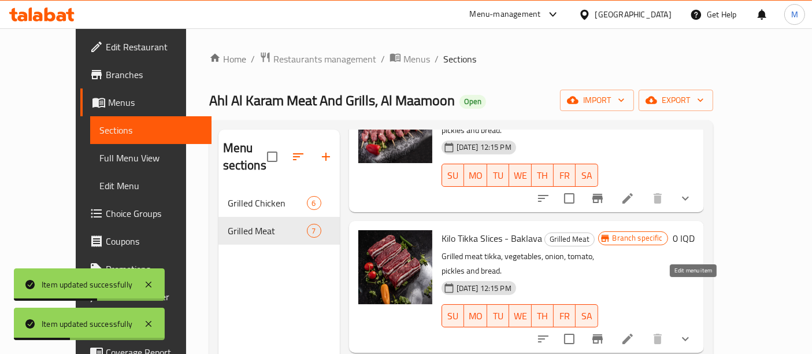
click at [635, 332] on icon at bounding box center [628, 339] width 14 height 14
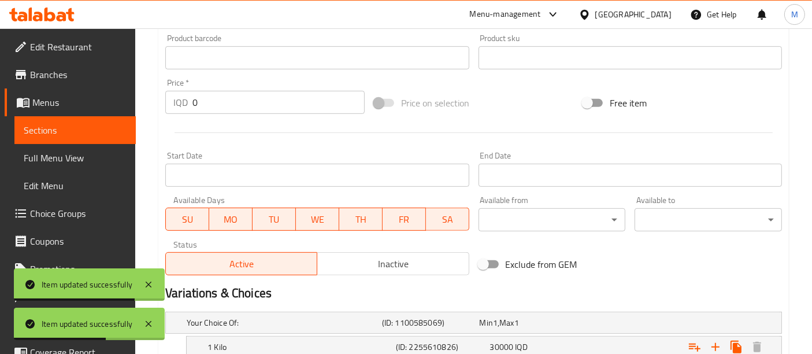
scroll to position [636, 0]
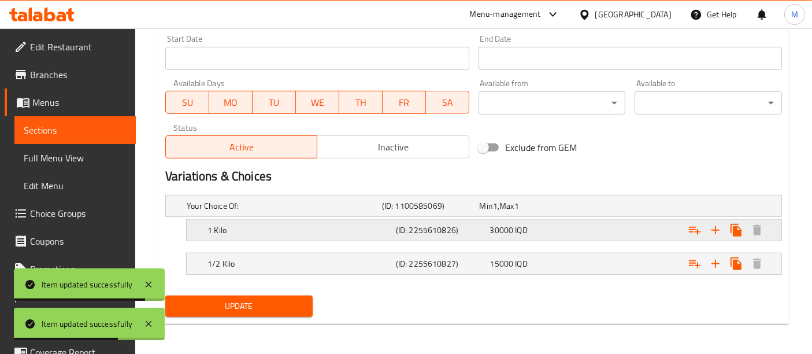
click at [247, 222] on div "1 Kilo" at bounding box center [299, 230] width 188 height 16
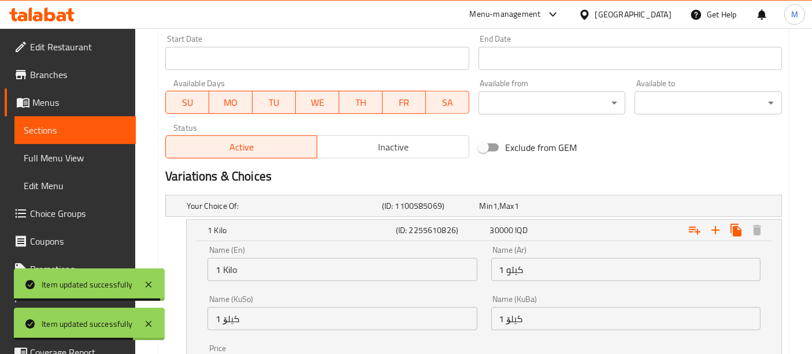
scroll to position [784, 0]
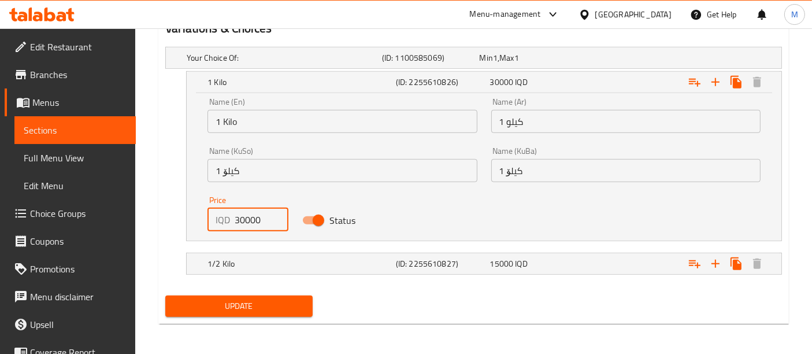
drag, startPoint x: 243, startPoint y: 219, endPoint x: 237, endPoint y: 228, distance: 10.9
click at [237, 228] on input "30000" at bounding box center [261, 219] width 53 height 23
type input "32000"
click at [290, 261] on h5 "1/2 Kilo" at bounding box center [299, 264] width 184 height 12
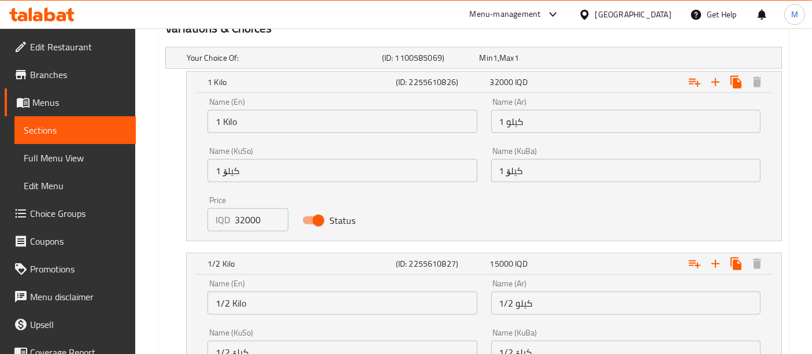
scroll to position [932, 0]
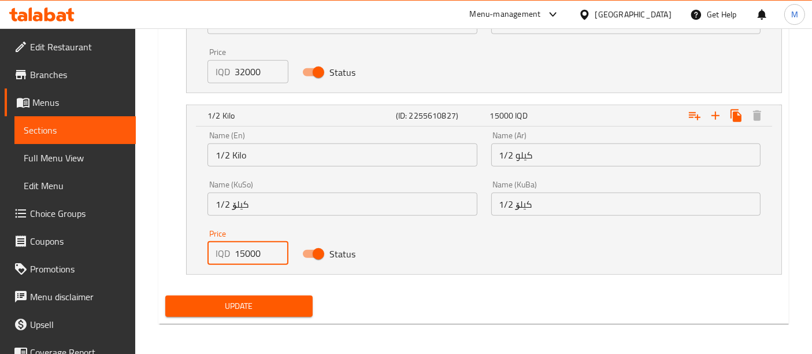
drag, startPoint x: 244, startPoint y: 254, endPoint x: 239, endPoint y: 259, distance: 7.0
click at [239, 259] on input "15000" at bounding box center [261, 253] width 53 height 23
type input "16000"
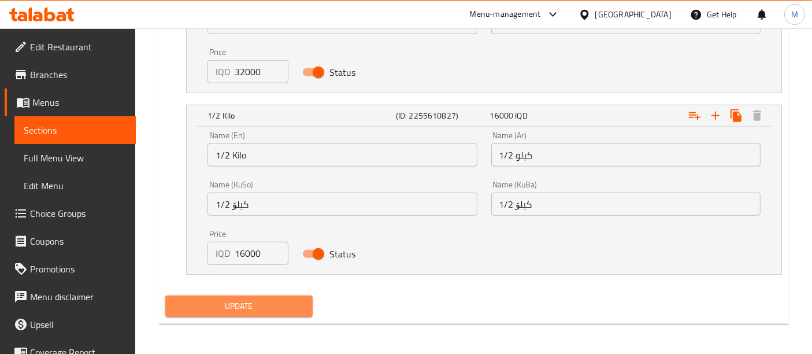
click at [259, 302] on span "Update" at bounding box center [239, 306] width 129 height 14
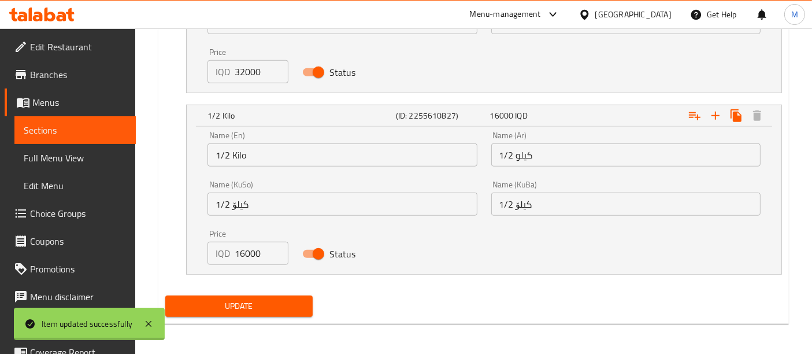
click at [259, 302] on span "Update" at bounding box center [239, 306] width 129 height 14
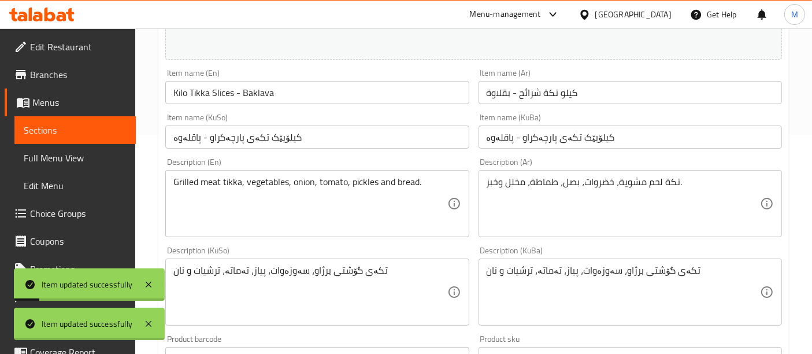
scroll to position [0, 0]
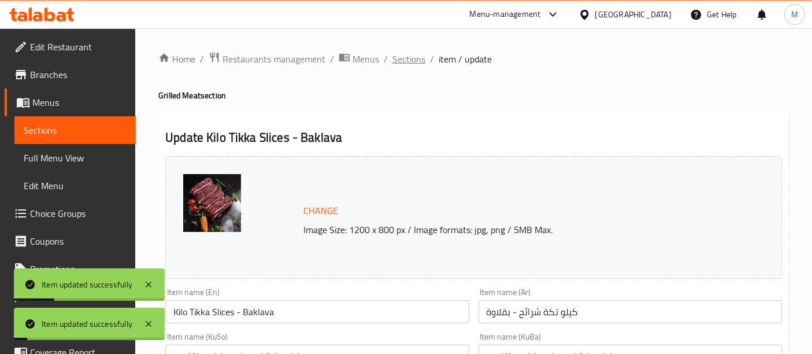
click at [411, 59] on span "Sections" at bounding box center [408, 59] width 33 height 14
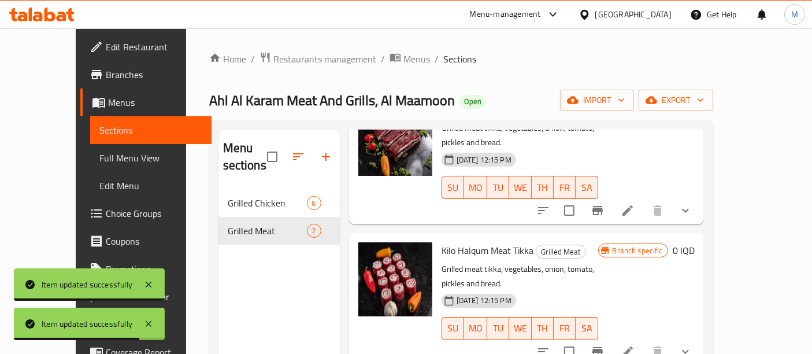
scroll to position [381, 0]
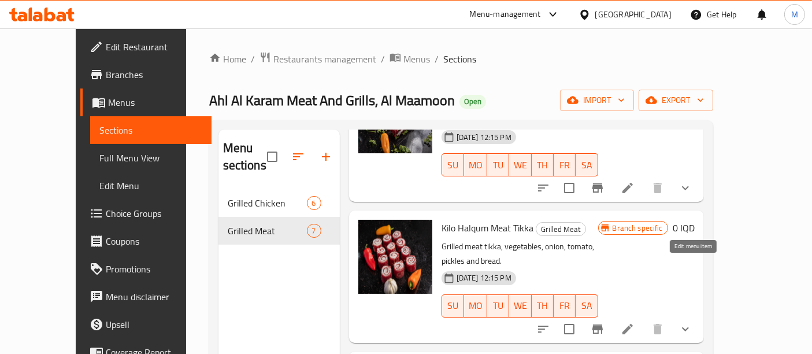
click at [635, 322] on icon at bounding box center [628, 329] width 14 height 14
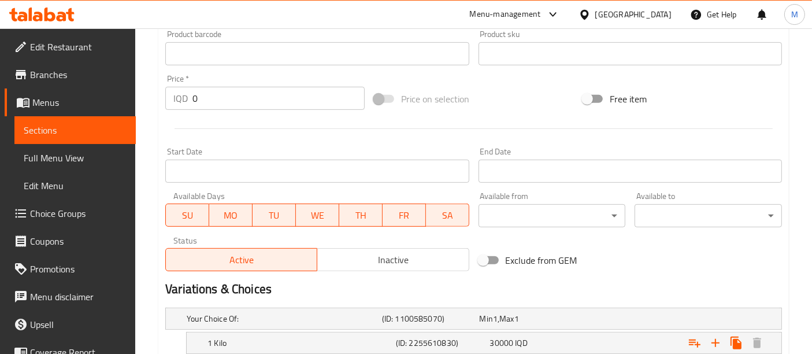
scroll to position [636, 0]
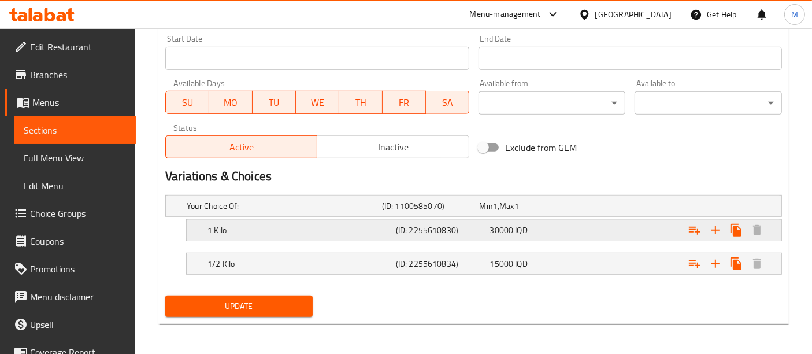
click at [332, 222] on div "1 Kilo" at bounding box center [299, 230] width 188 height 16
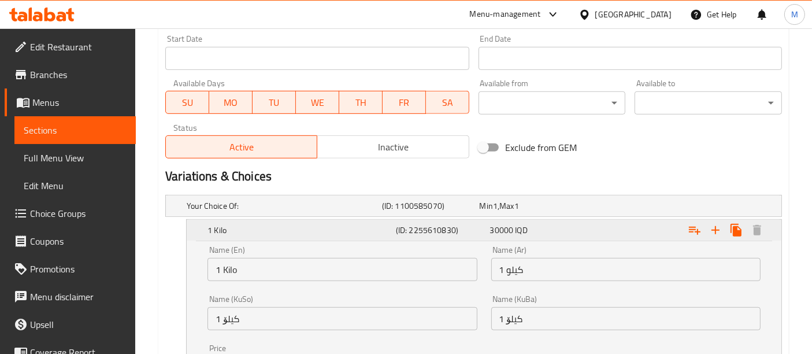
click at [332, 222] on div "1 Kilo" at bounding box center [299, 230] width 188 height 16
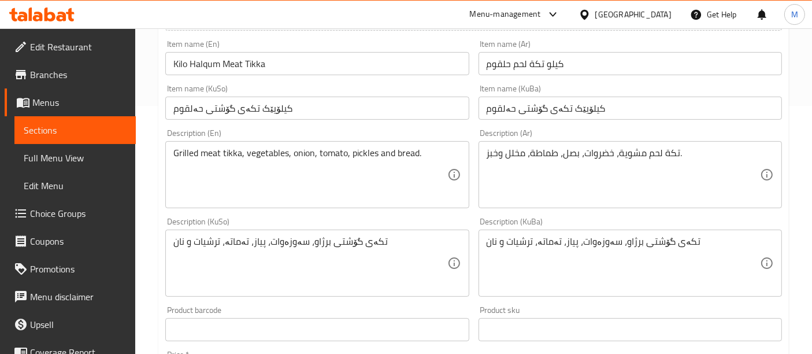
scroll to position [0, 0]
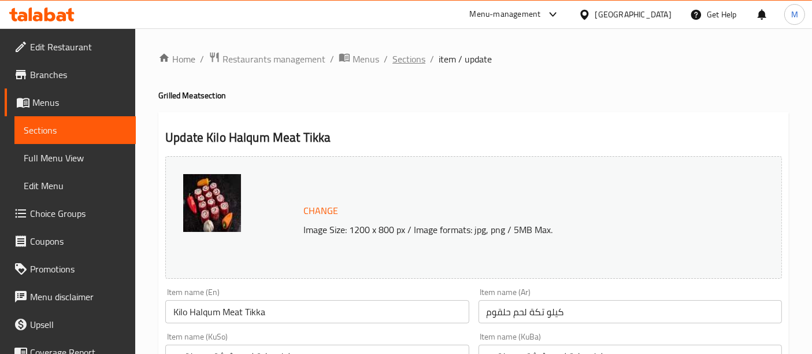
click at [417, 55] on span "Sections" at bounding box center [408, 59] width 33 height 14
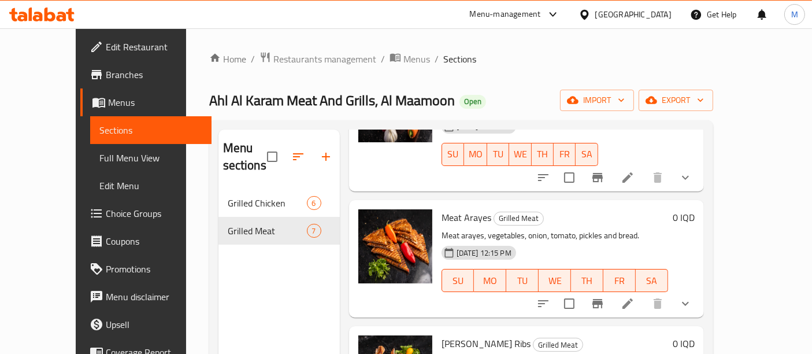
scroll to position [533, 0]
click at [644, 292] on li at bounding box center [627, 302] width 32 height 21
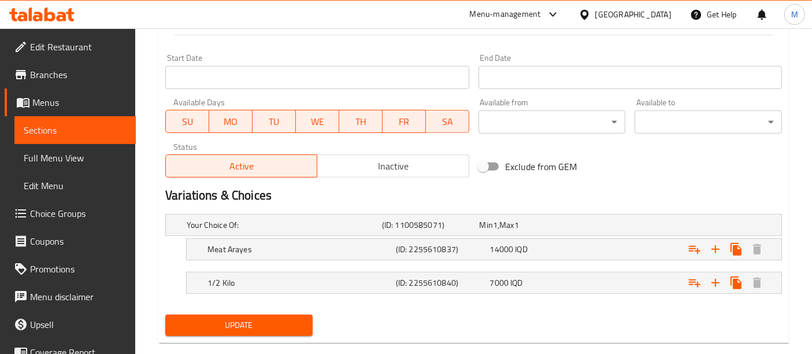
scroll to position [617, 0]
click at [355, 243] on h5 "Meat Arayes" at bounding box center [299, 249] width 184 height 12
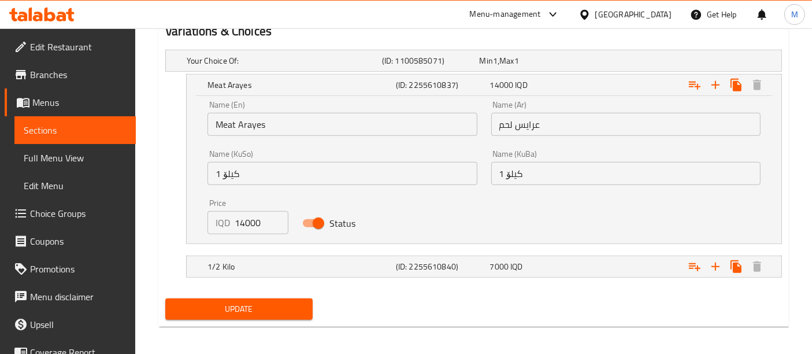
scroll to position [784, 0]
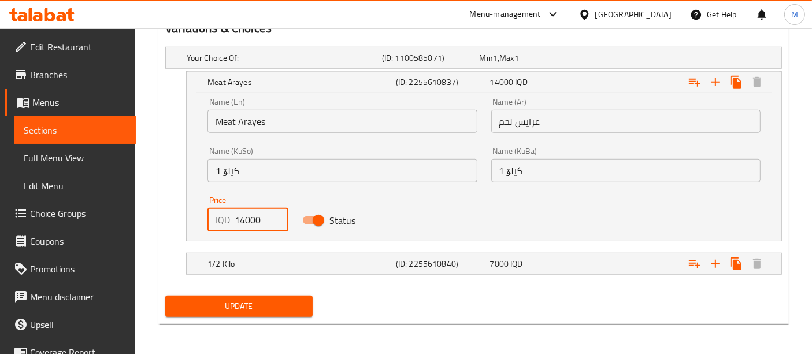
click at [239, 218] on input "14000" at bounding box center [261, 219] width 53 height 23
type input "16000"
click at [274, 258] on h5 "1/2 Kilo" at bounding box center [299, 264] width 184 height 12
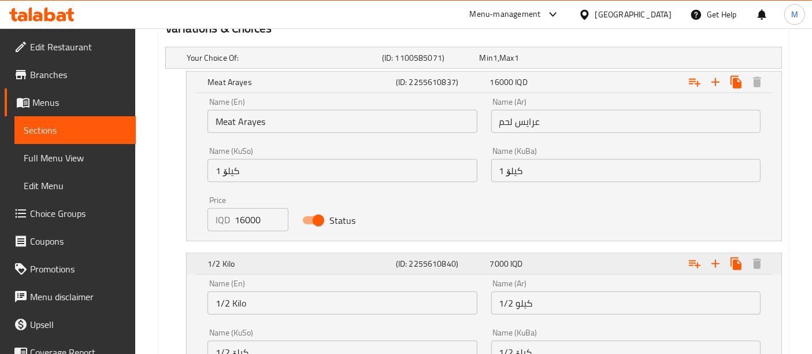
scroll to position [932, 0]
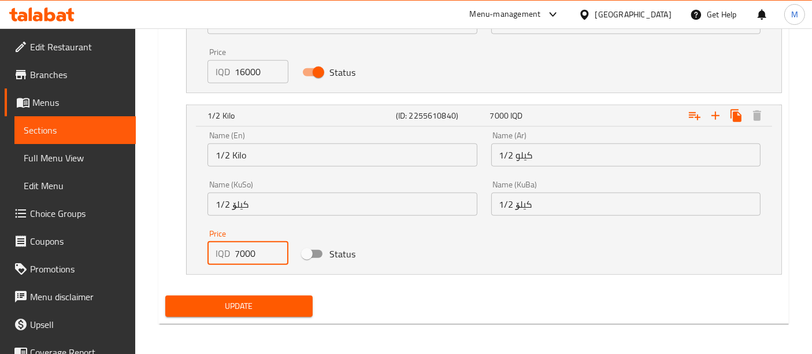
drag, startPoint x: 232, startPoint y: 255, endPoint x: 241, endPoint y: 255, distance: 8.7
click at [241, 255] on div "IQD 7000 Price" at bounding box center [247, 253] width 80 height 23
type input "8000"
click at [270, 306] on span "Update" at bounding box center [239, 306] width 129 height 14
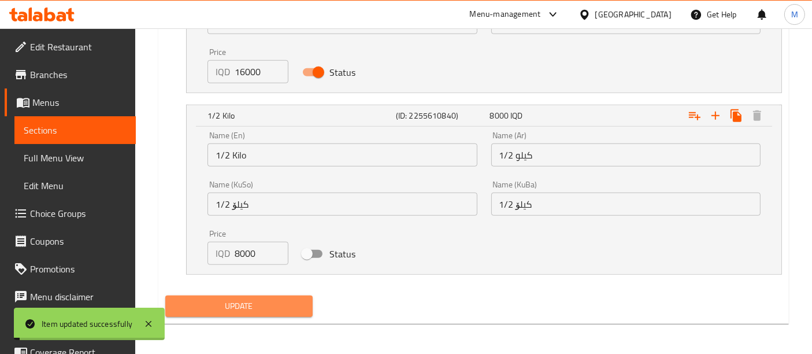
click at [270, 306] on span "Update" at bounding box center [239, 306] width 129 height 14
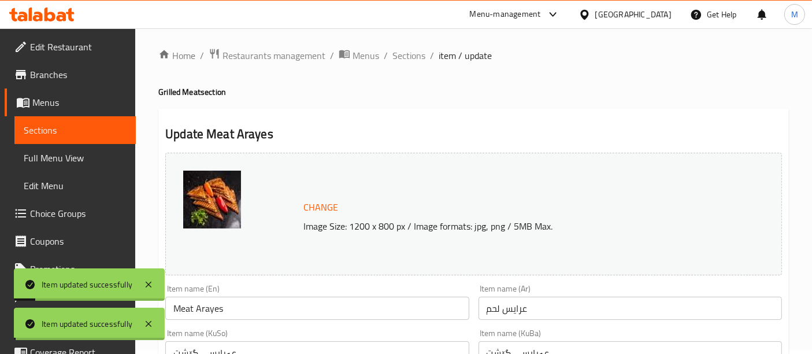
scroll to position [0, 0]
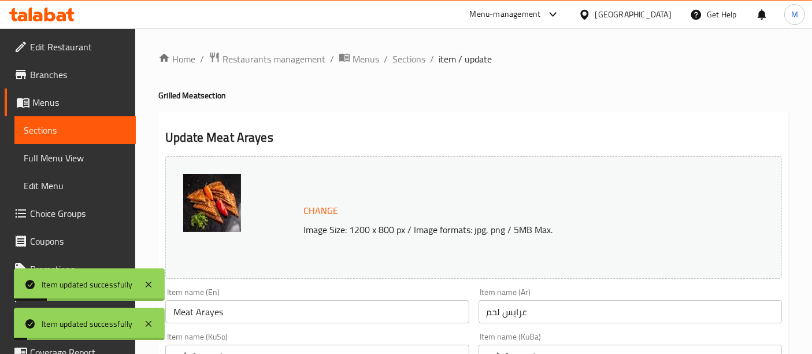
click at [409, 56] on span "Sections" at bounding box center [408, 59] width 33 height 14
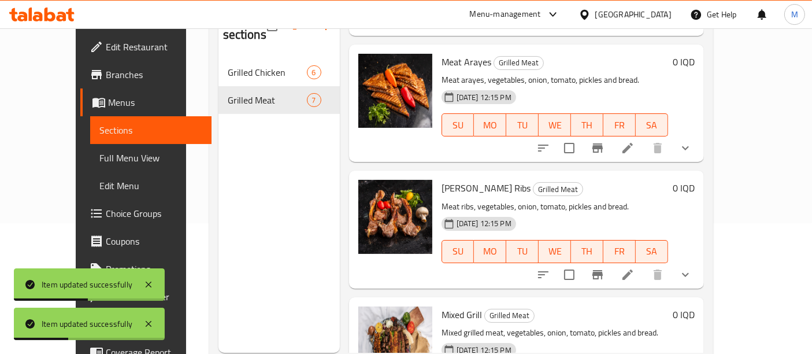
scroll to position [132, 0]
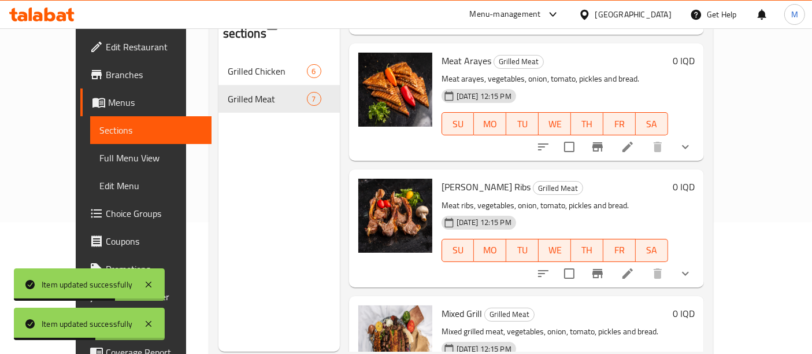
click at [635, 266] on icon at bounding box center [628, 273] width 14 height 14
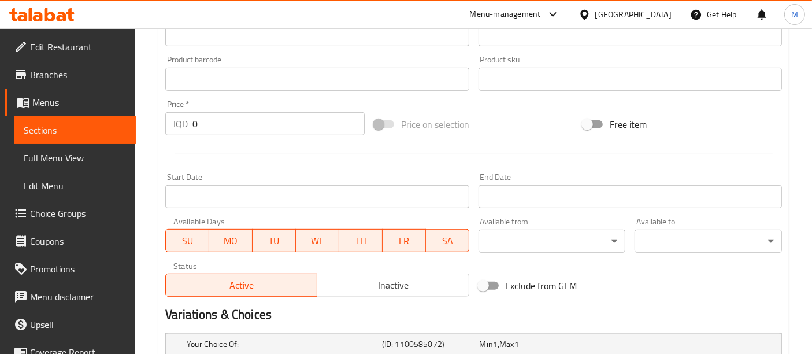
scroll to position [636, 0]
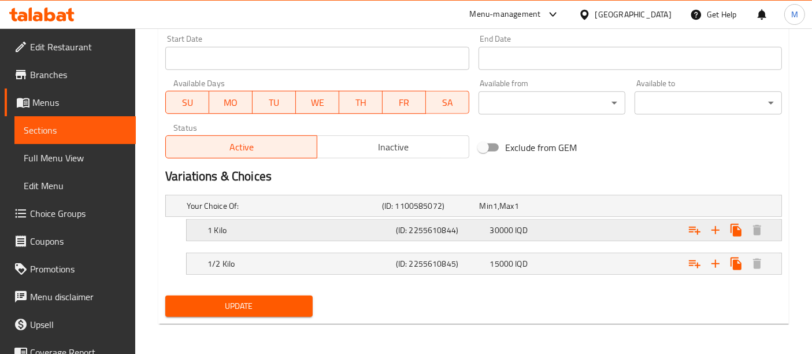
click at [407, 232] on h5 "(ID: 2255610844)" at bounding box center [441, 230] width 90 height 12
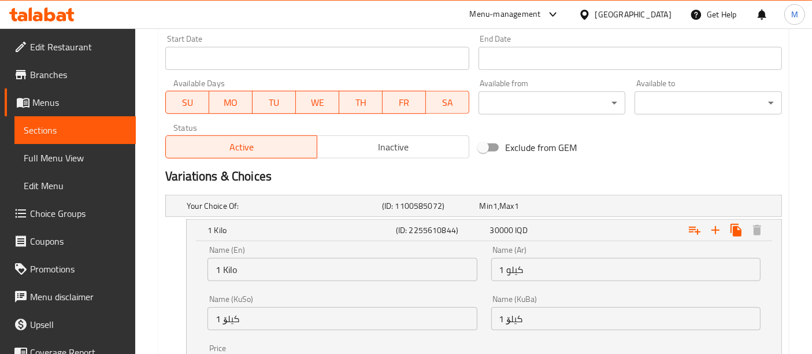
scroll to position [784, 0]
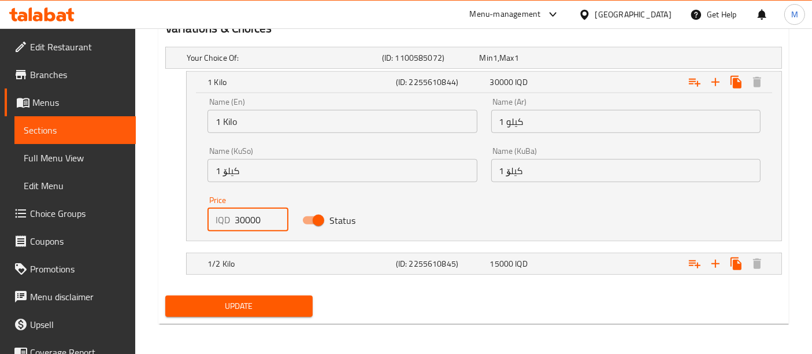
click at [244, 220] on input "30000" at bounding box center [261, 219] width 53 height 23
type input "32000"
click at [266, 247] on nav at bounding box center [473, 247] width 617 height 9
click at [277, 258] on h5 "1/2 Kilo" at bounding box center [299, 264] width 184 height 12
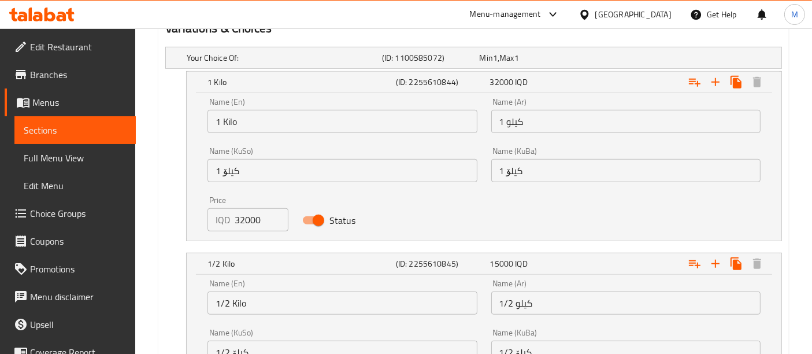
scroll to position [932, 0]
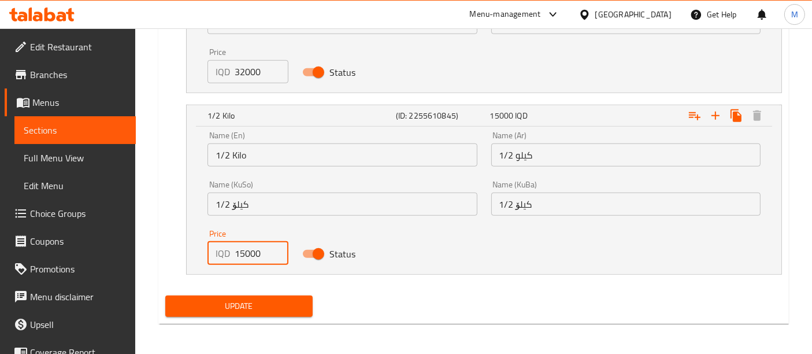
drag, startPoint x: 246, startPoint y: 257, endPoint x: 240, endPoint y: 259, distance: 5.9
click at [240, 259] on input "15000" at bounding box center [261, 253] width 53 height 23
type input "16000"
click at [256, 308] on span "Update" at bounding box center [239, 306] width 129 height 14
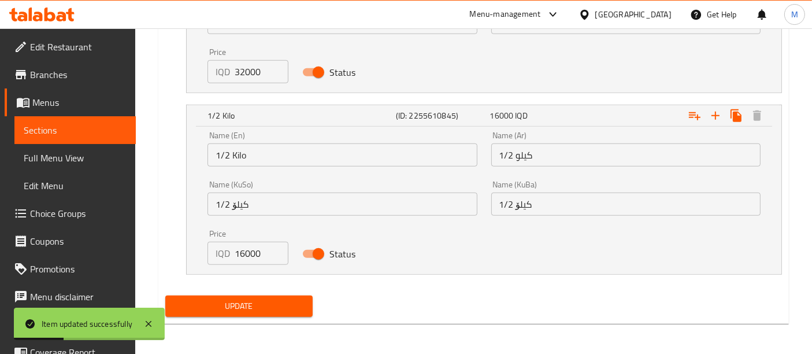
click at [265, 306] on span "Update" at bounding box center [239, 306] width 129 height 14
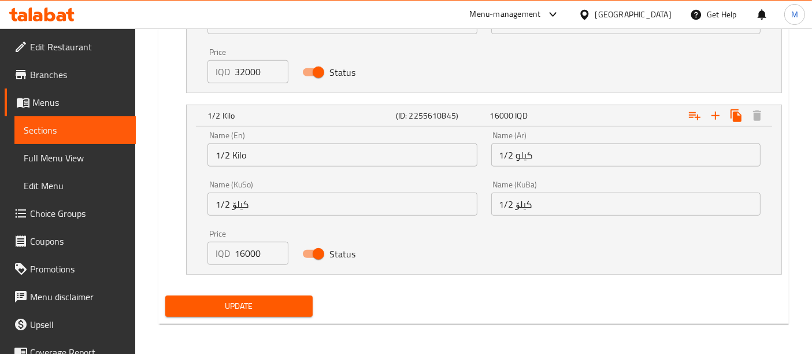
click at [281, 313] on button "Update" at bounding box center [238, 305] width 147 height 21
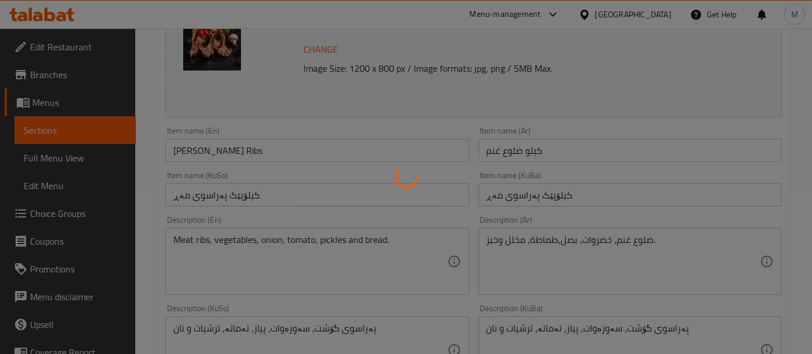
scroll to position [0, 0]
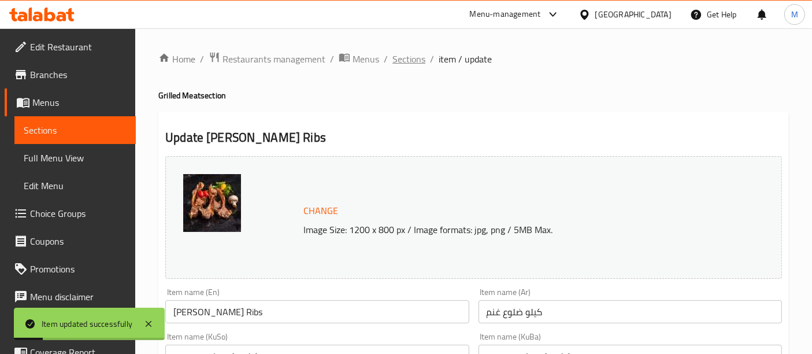
click at [411, 57] on span "Sections" at bounding box center [408, 59] width 33 height 14
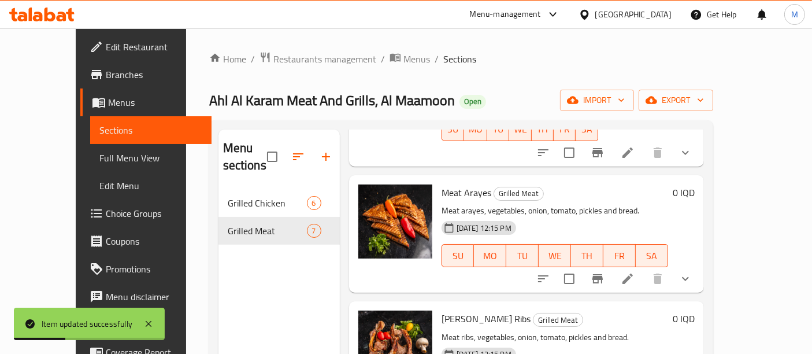
scroll to position [161, 0]
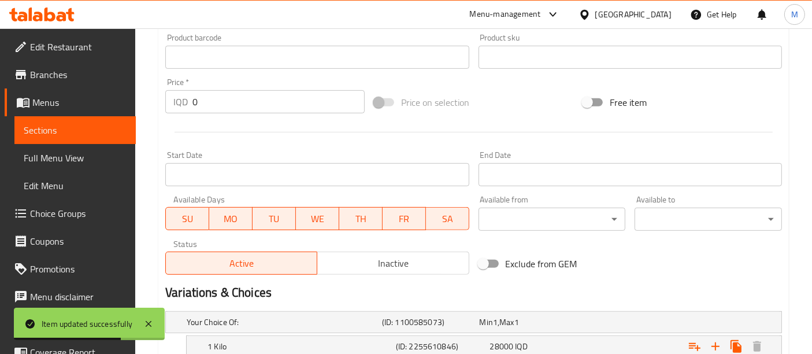
scroll to position [636, 0]
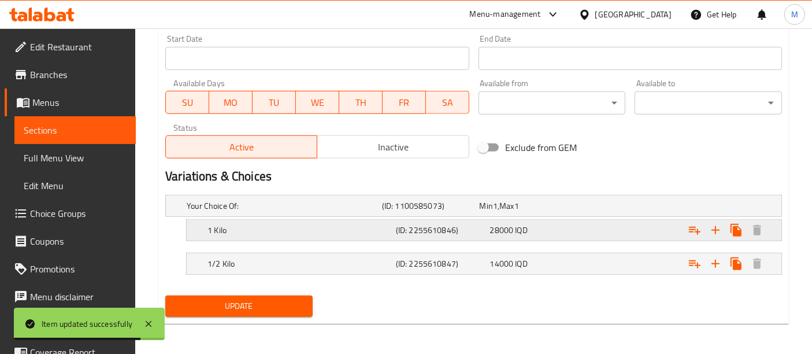
click at [375, 233] on h5 "1 Kilo" at bounding box center [299, 230] width 184 height 12
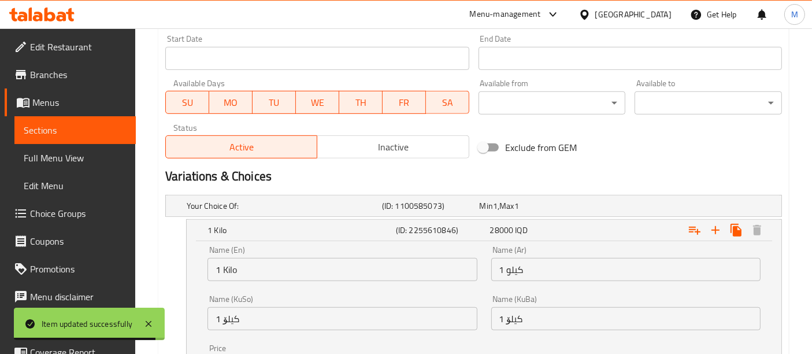
scroll to position [784, 0]
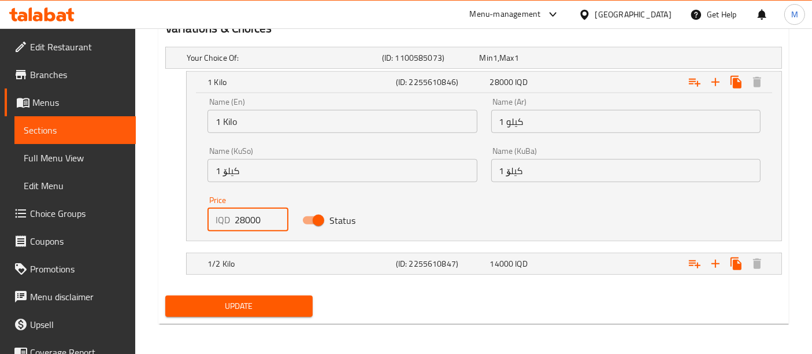
drag, startPoint x: 246, startPoint y: 221, endPoint x: 212, endPoint y: 221, distance: 34.1
click at [212, 221] on div "IQD 28000 Price" at bounding box center [247, 219] width 80 height 23
type input "32000"
click at [287, 251] on div "1/2 Kilo (ID: 2255610847) 14000 IQD" at bounding box center [487, 263] width 565 height 25
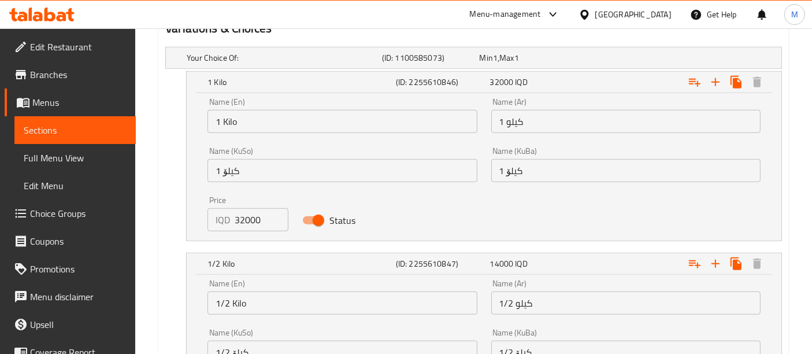
scroll to position [932, 0]
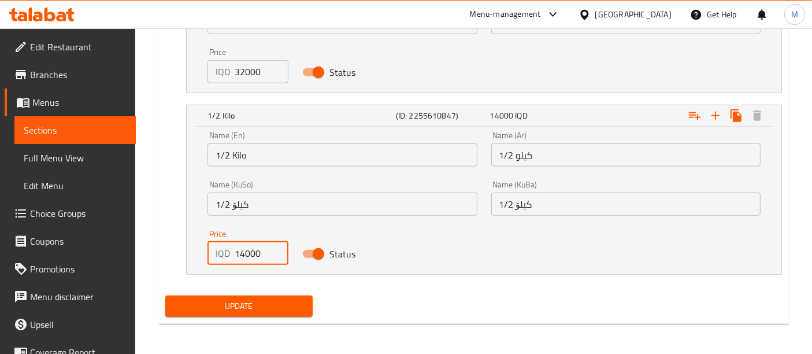
click at [244, 255] on input "14000" at bounding box center [261, 253] width 53 height 23
type input "16000"
click at [277, 311] on button "Update" at bounding box center [238, 305] width 147 height 21
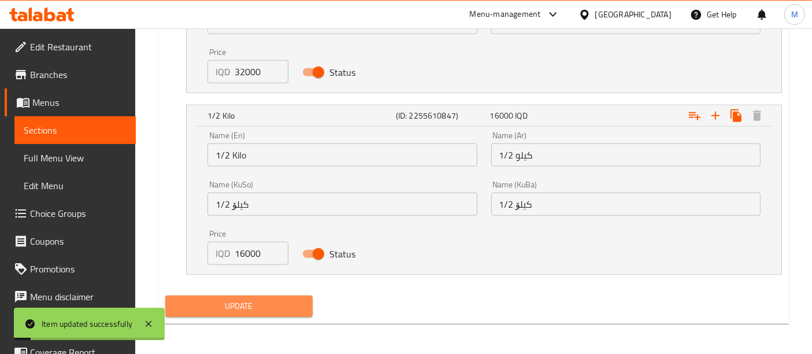
click at [279, 302] on span "Update" at bounding box center [239, 306] width 129 height 14
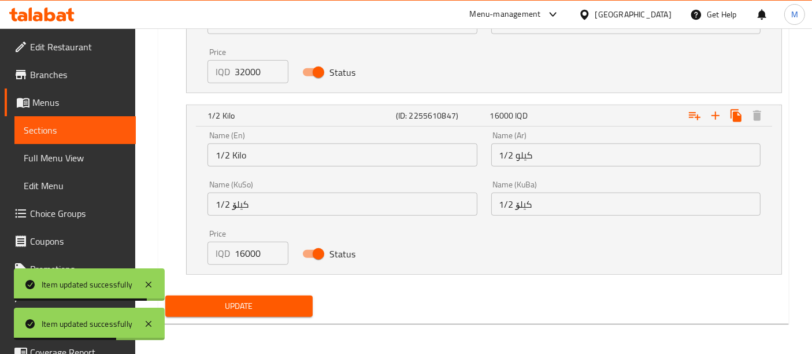
click at [279, 302] on span "Update" at bounding box center [239, 306] width 129 height 14
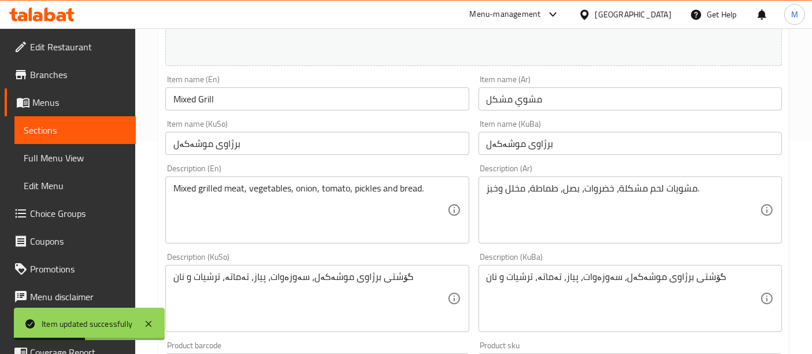
scroll to position [0, 0]
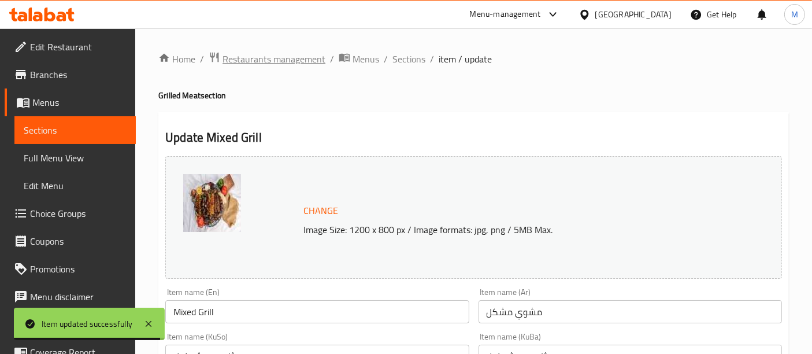
click at [261, 66] on span "Restaurants management" at bounding box center [273, 59] width 103 height 14
